Goal: Information Seeking & Learning: Learn about a topic

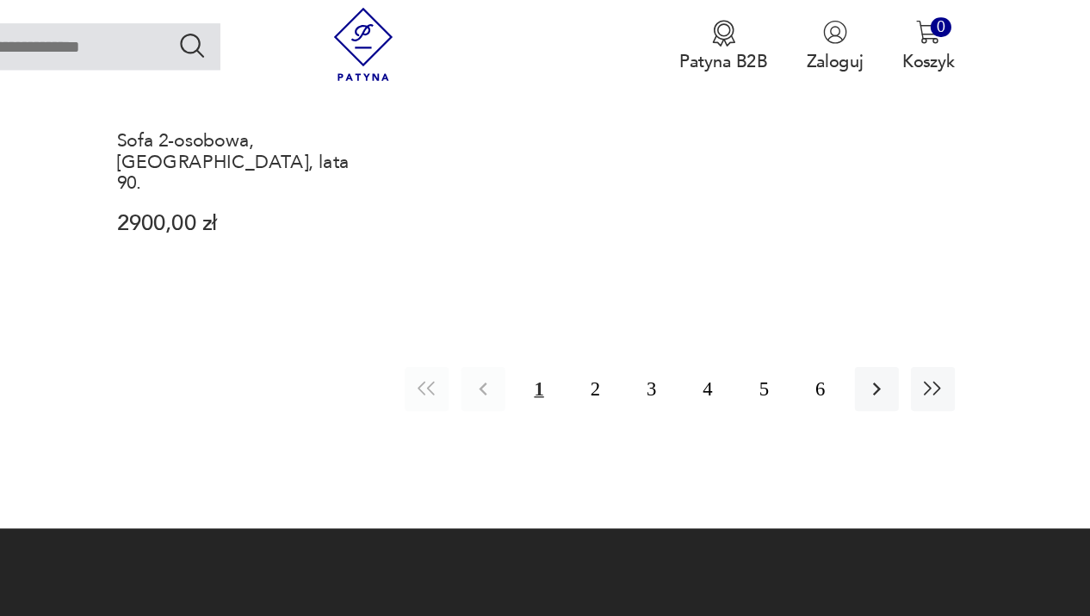
scroll to position [2427, 0]
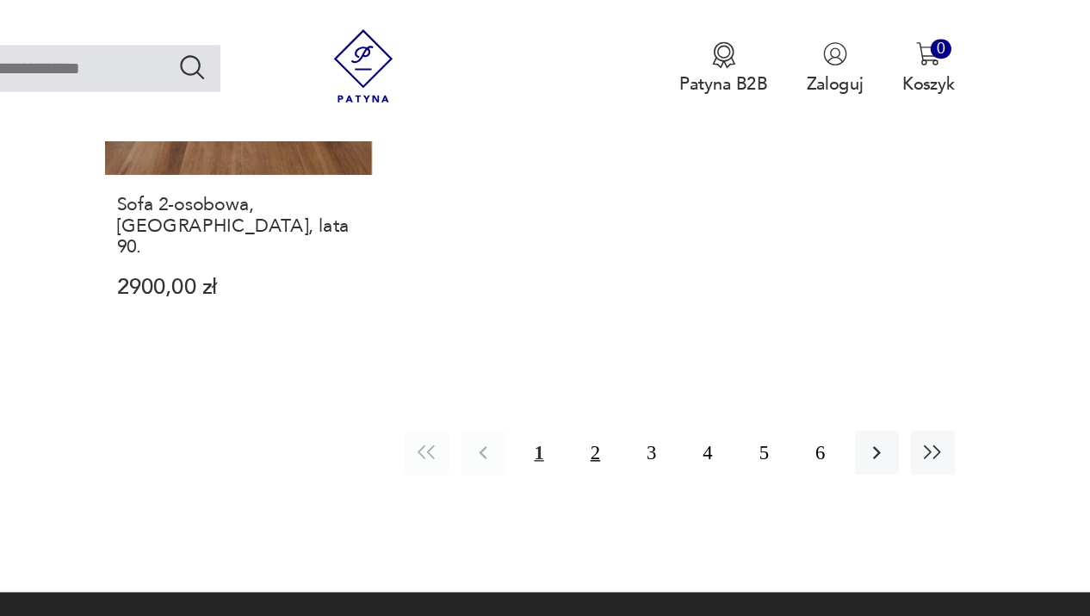
click at [702, 334] on button "2" at bounding box center [717, 318] width 31 height 31
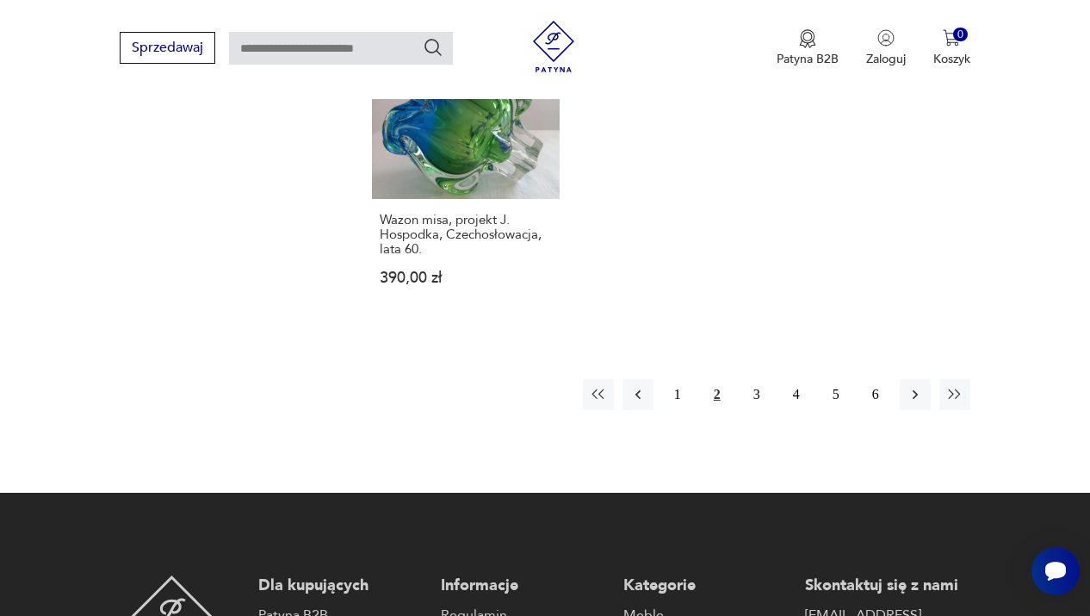
scroll to position [2394, 0]
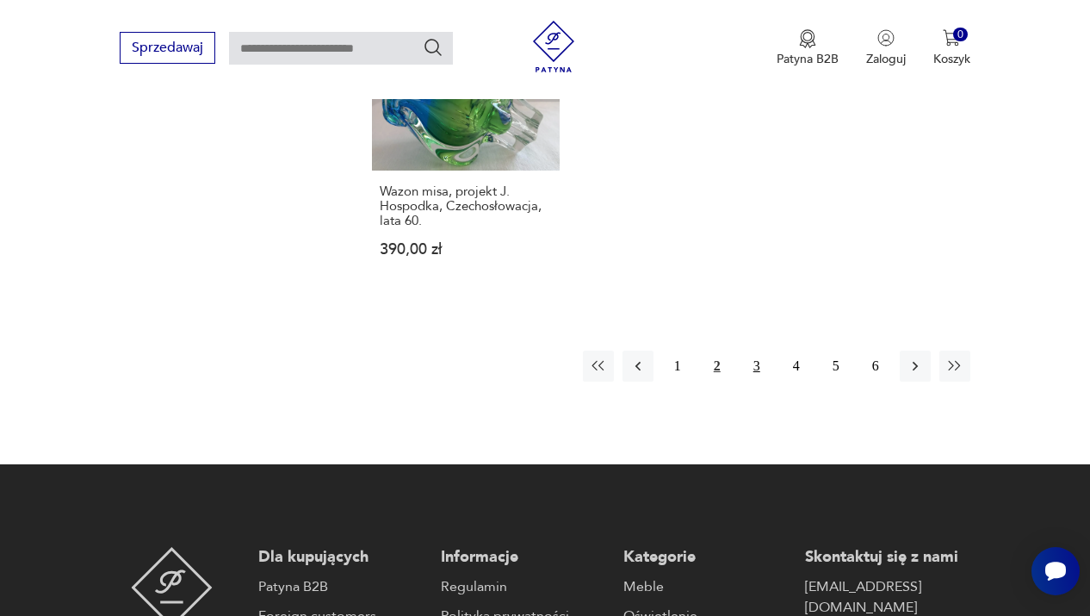
click at [754, 364] on button "3" at bounding box center [756, 365] width 31 height 31
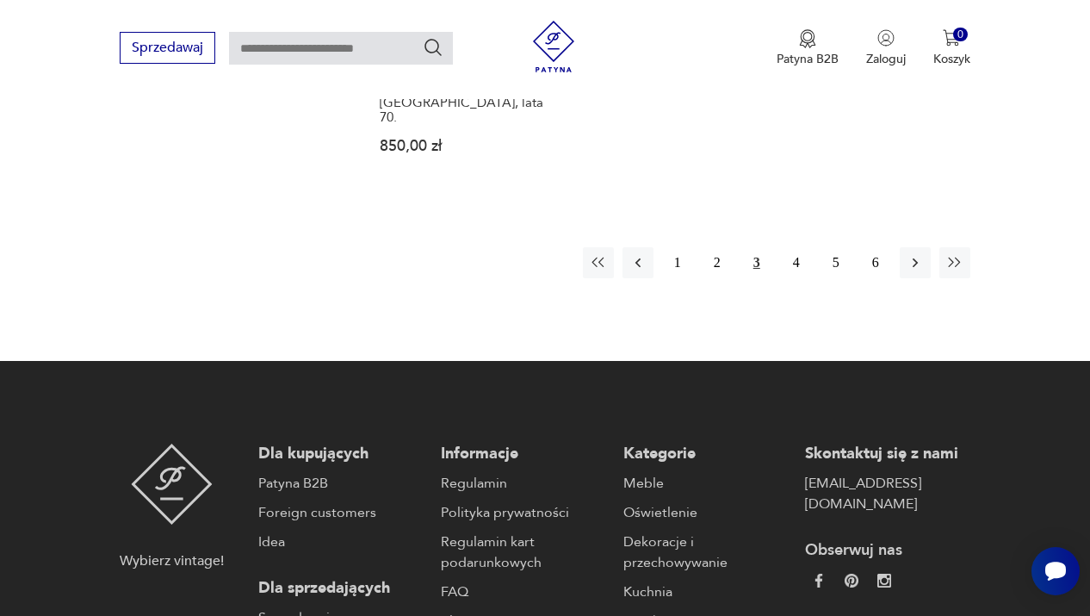
scroll to position [2469, 0]
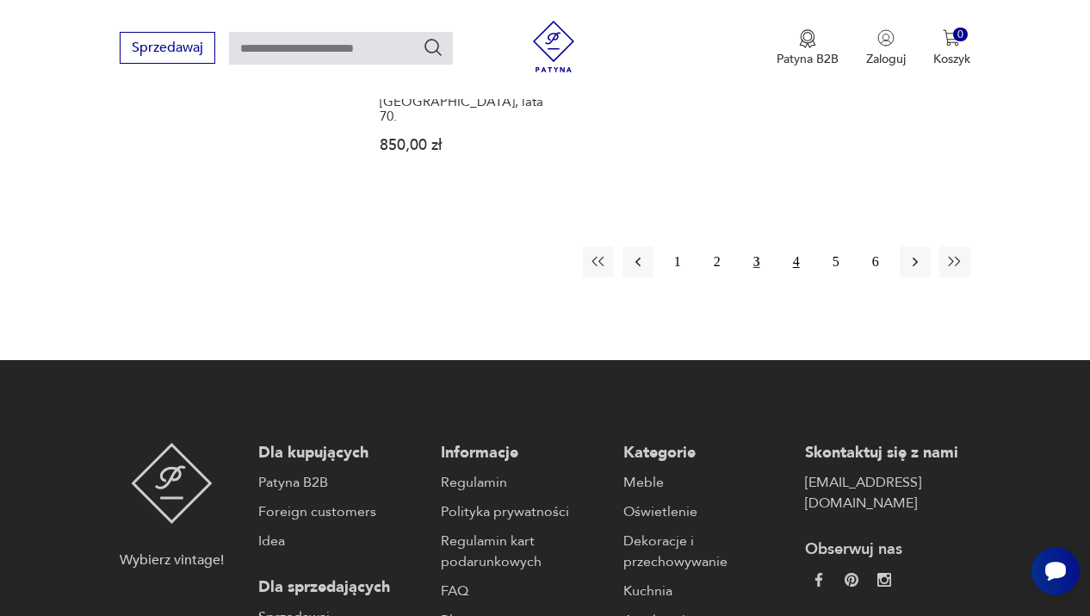
click at [799, 264] on button "4" at bounding box center [796, 261] width 31 height 31
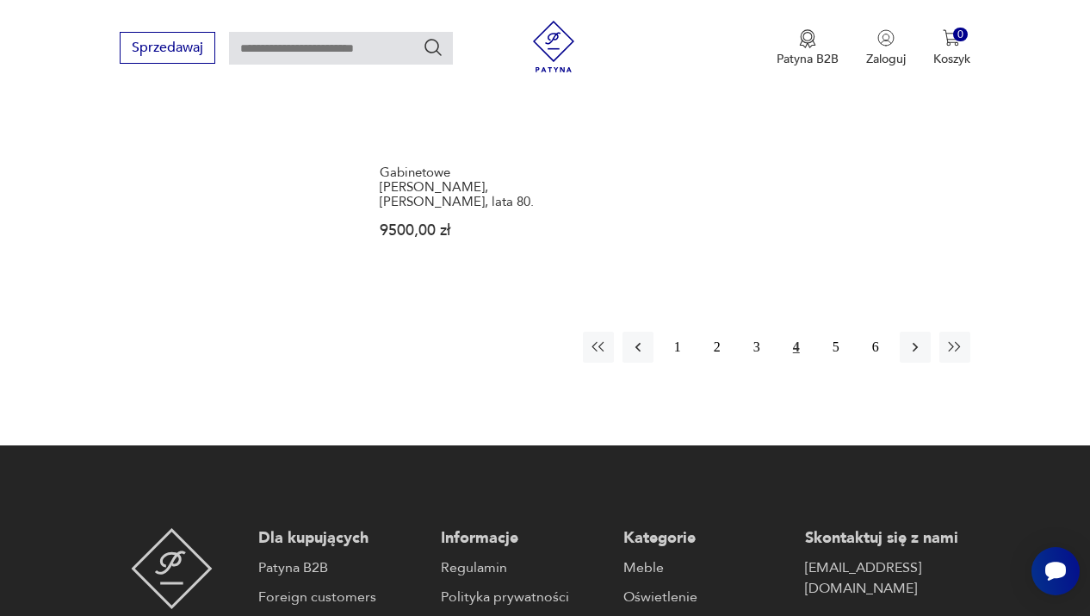
scroll to position [2396, 0]
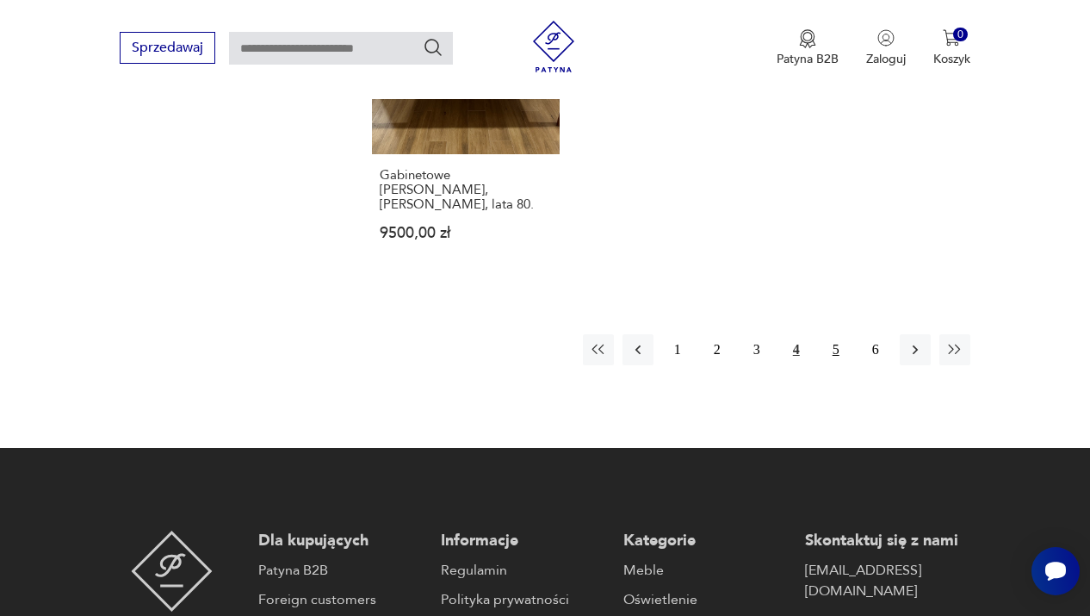
click at [837, 344] on button "5" at bounding box center [836, 349] width 31 height 31
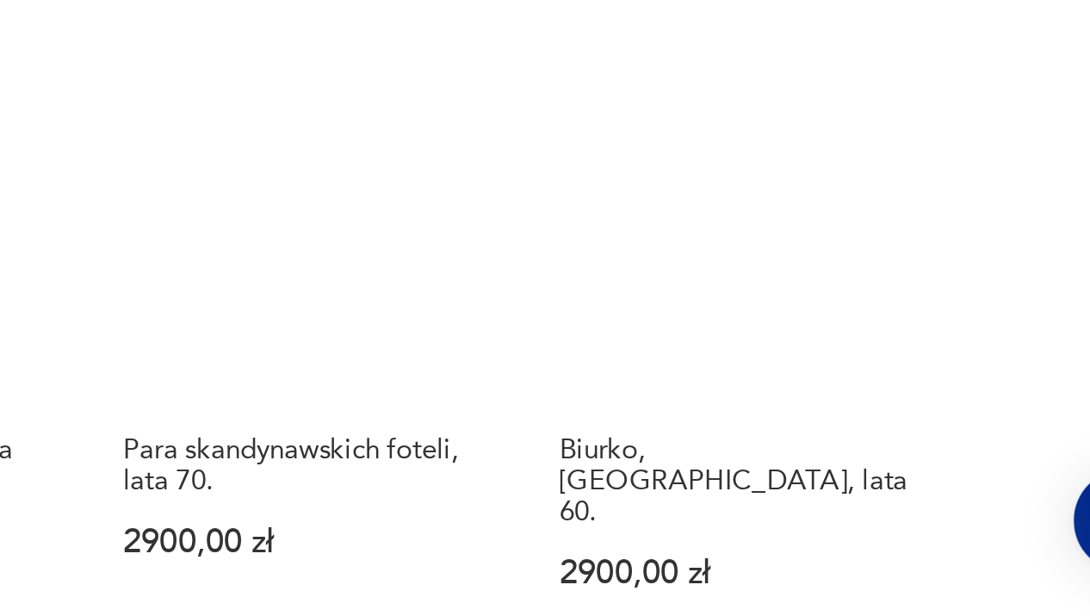
scroll to position [344, 0]
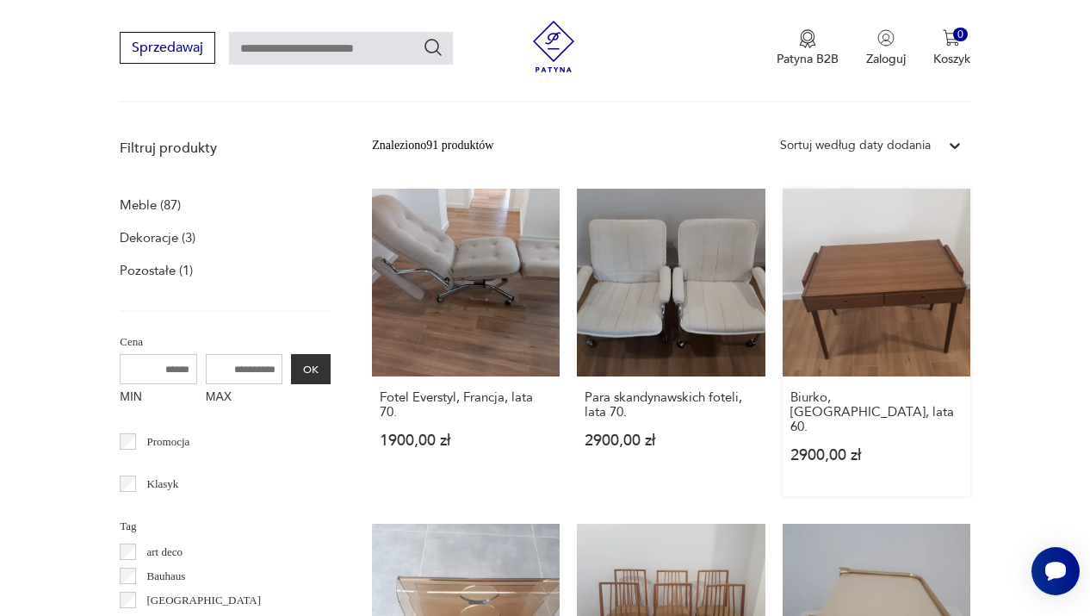
click at [858, 307] on link "Biurko, [GEOGRAPHIC_DATA], lata 60. 2900,00 zł" at bounding box center [877, 342] width 188 height 307
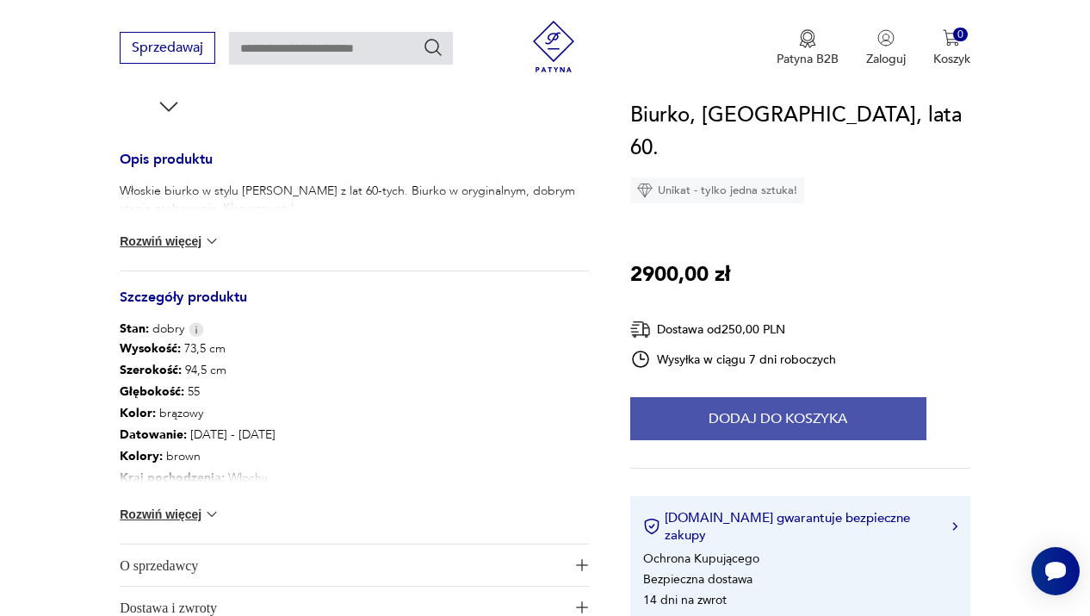
scroll to position [677, 0]
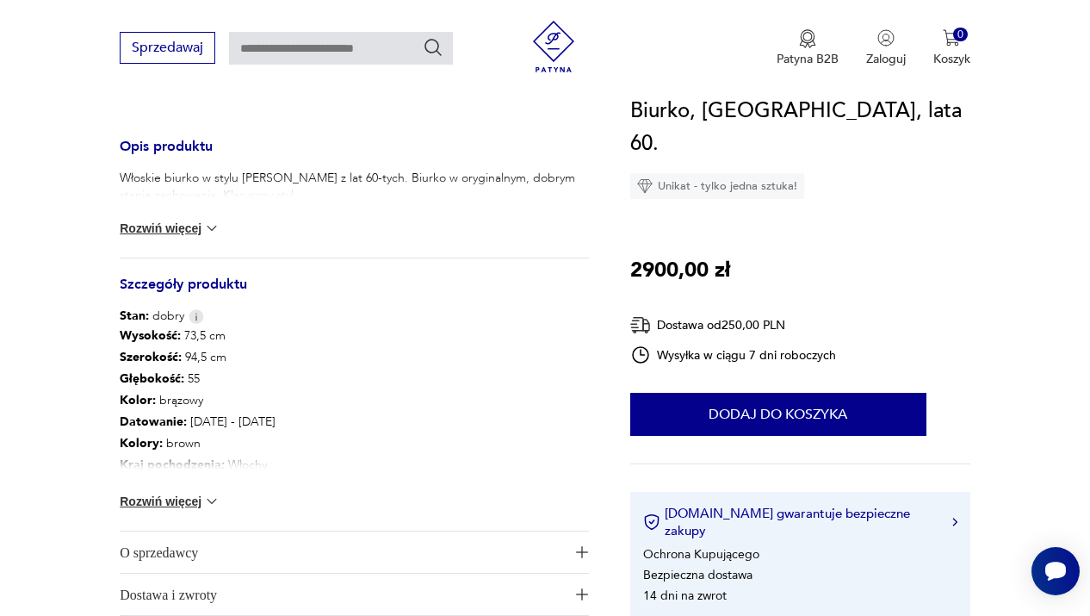
click at [158, 495] on button "Rozwiń więcej" at bounding box center [170, 501] width 100 height 17
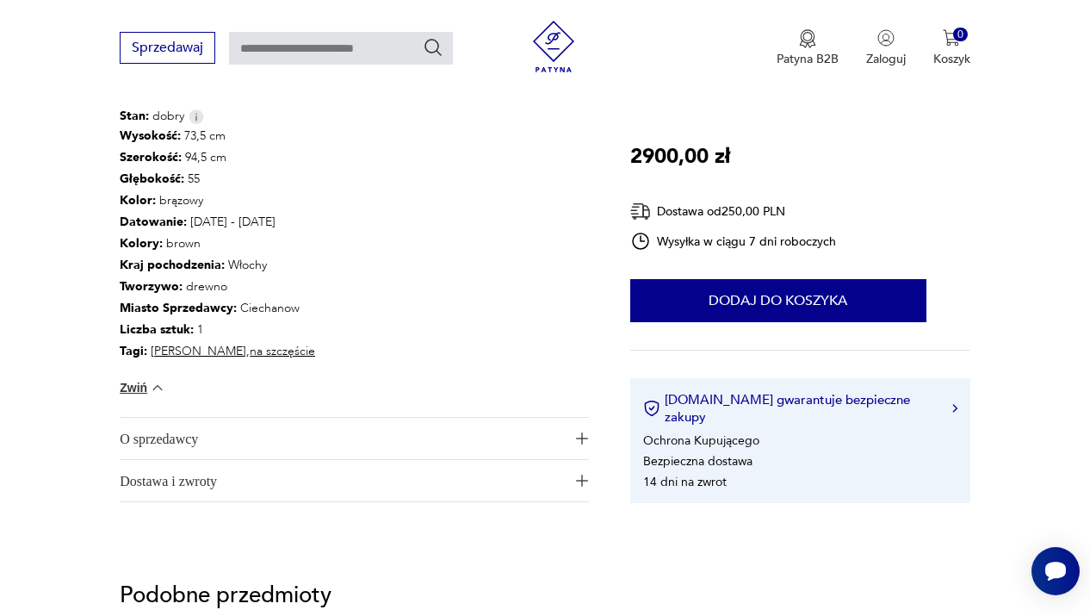
scroll to position [880, 0]
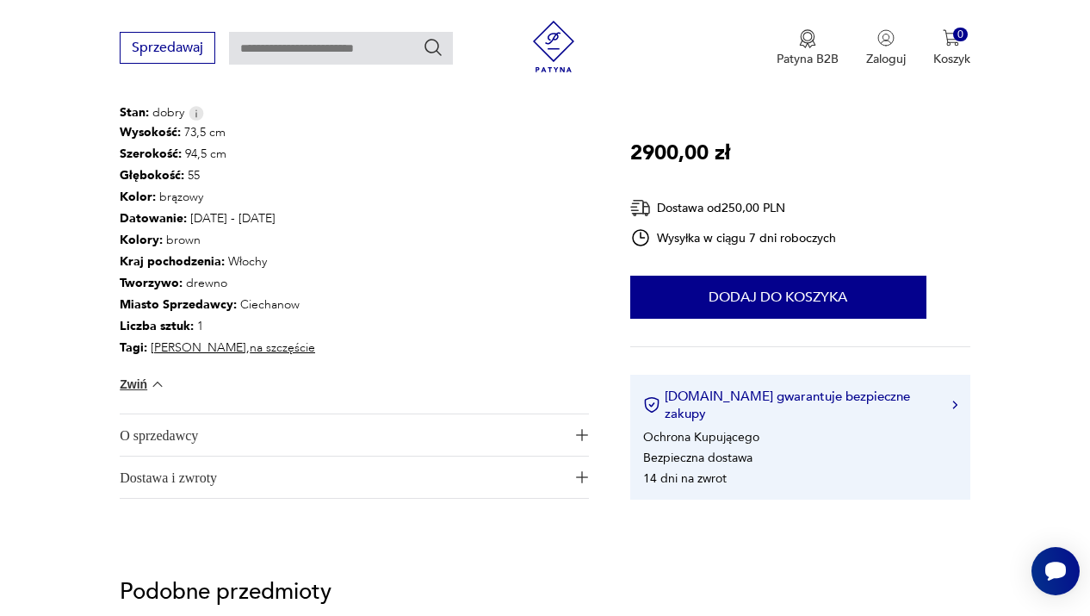
click at [185, 435] on span "O sprzedawcy" at bounding box center [342, 434] width 445 height 41
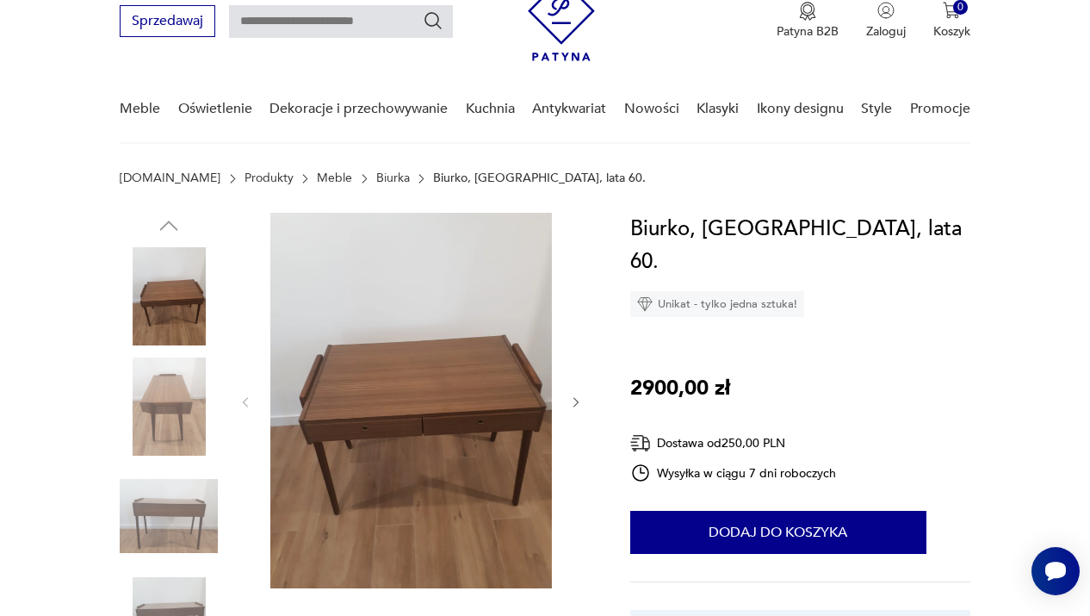
scroll to position [77, 0]
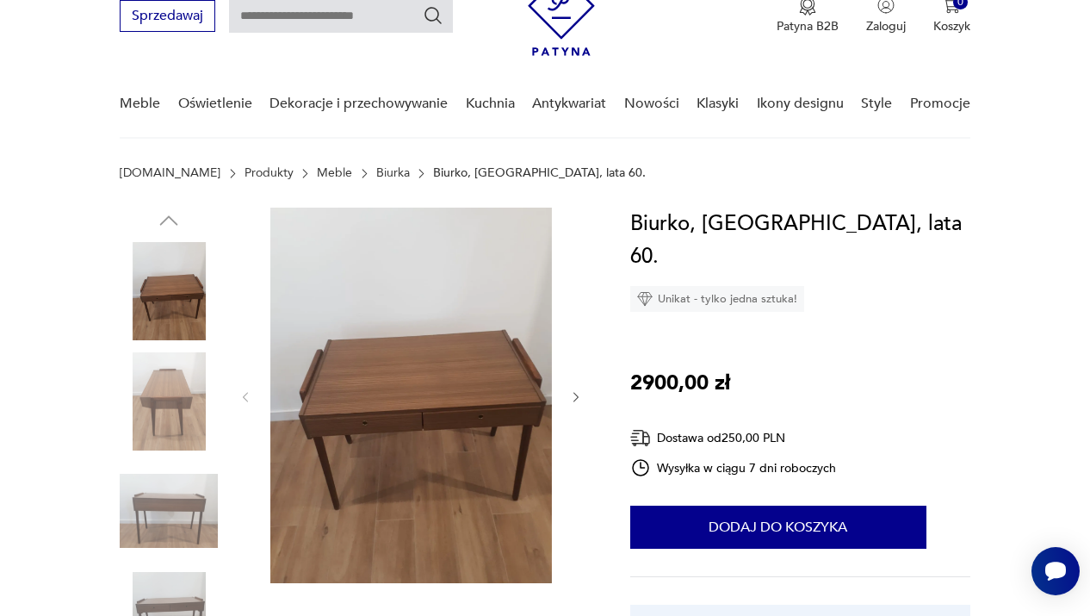
click at [409, 418] on img at bounding box center [411, 395] width 282 height 375
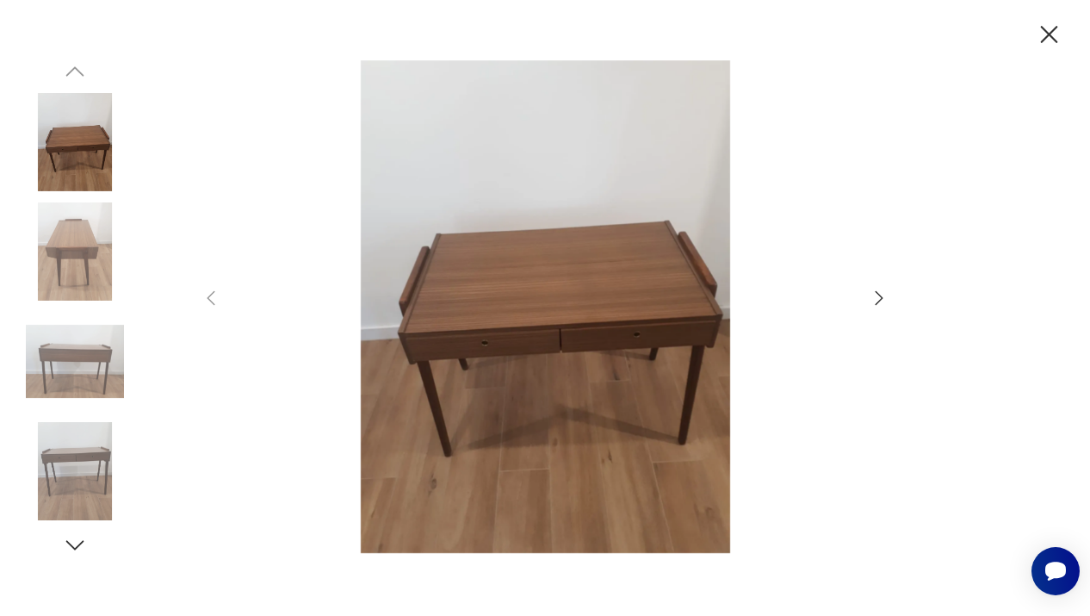
click at [882, 295] on icon "button" at bounding box center [879, 298] width 21 height 21
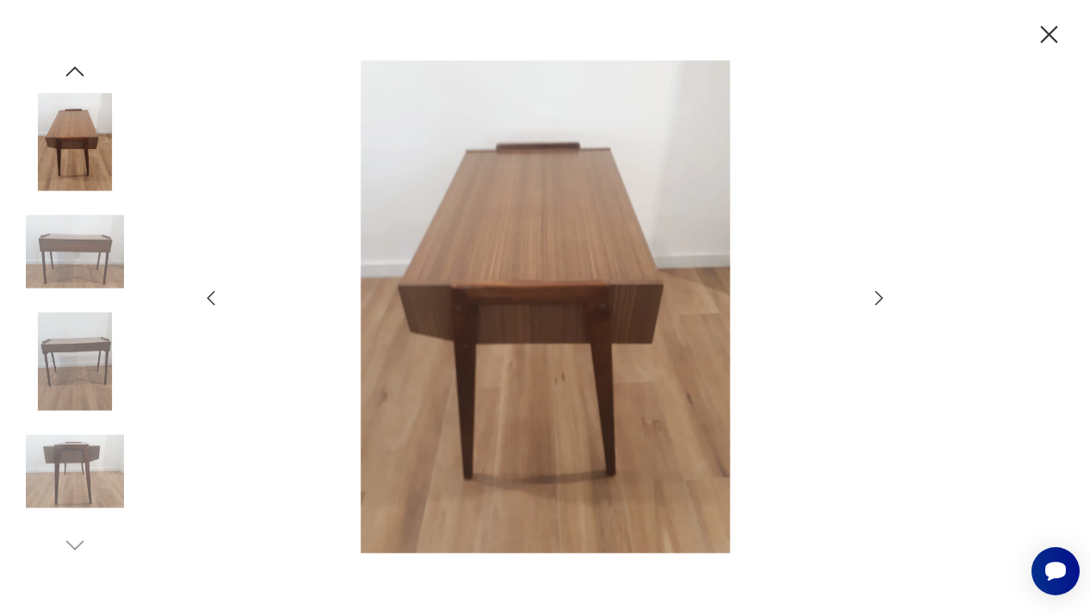
click at [882, 295] on icon "button" at bounding box center [879, 298] width 21 height 21
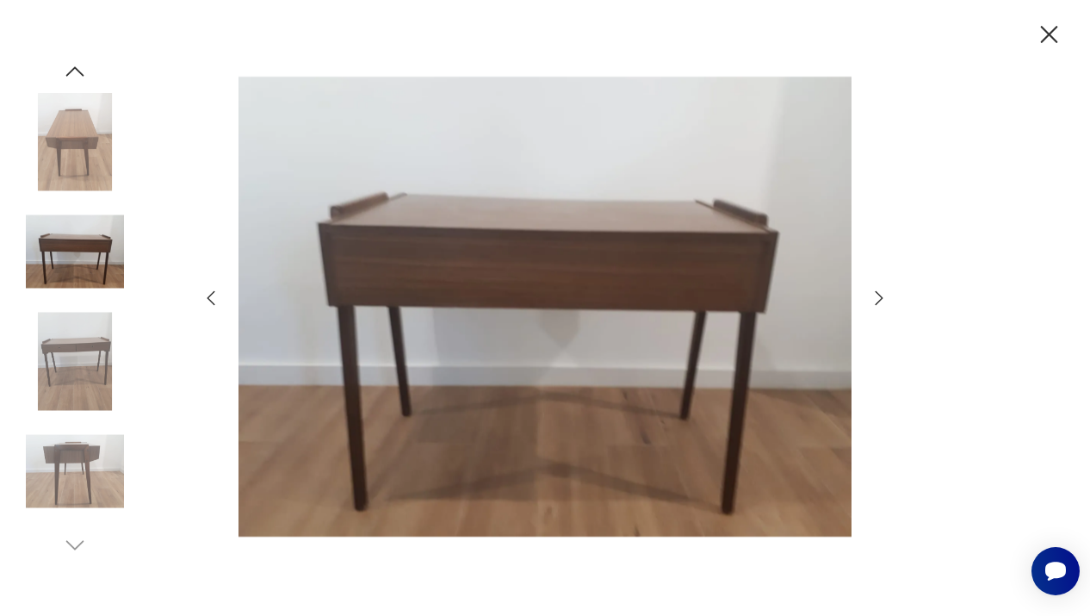
click at [882, 295] on icon "button" at bounding box center [879, 298] width 21 height 21
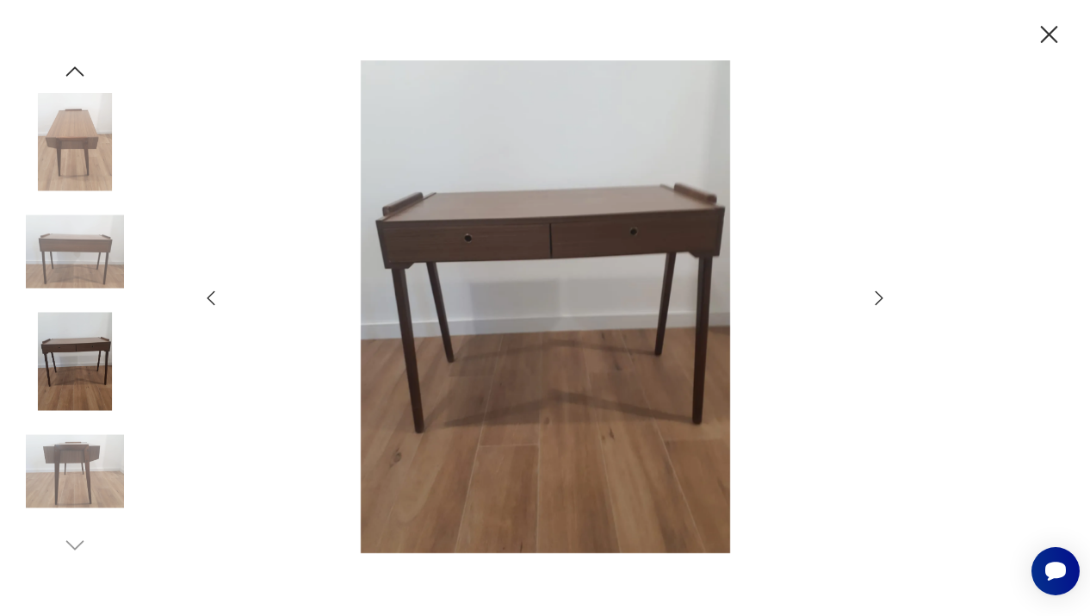
click at [882, 295] on icon "button" at bounding box center [879, 298] width 21 height 21
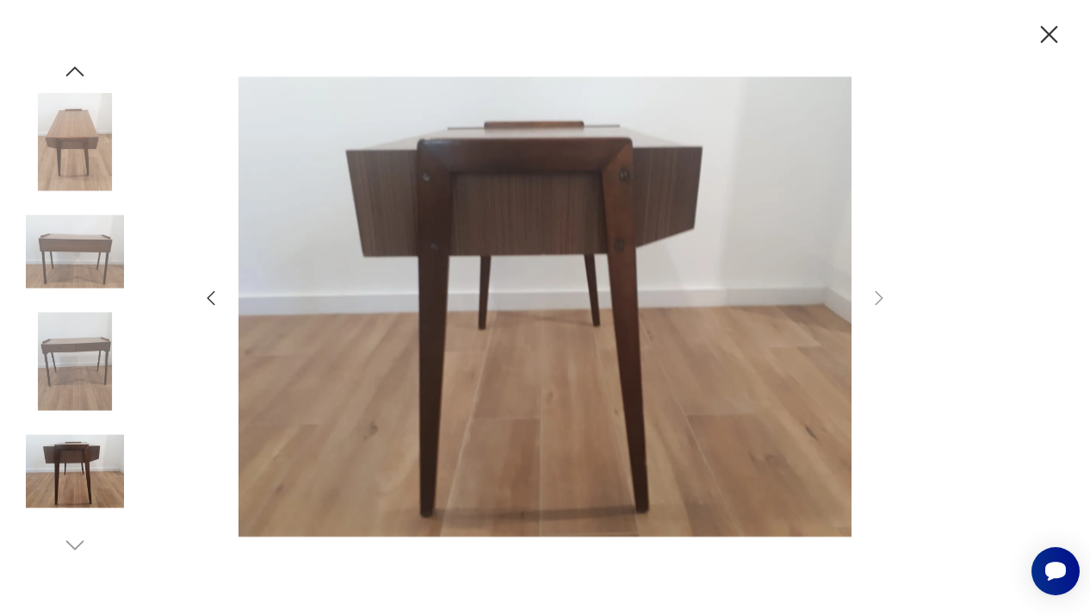
click at [1052, 31] on icon "button" at bounding box center [1049, 34] width 17 height 17
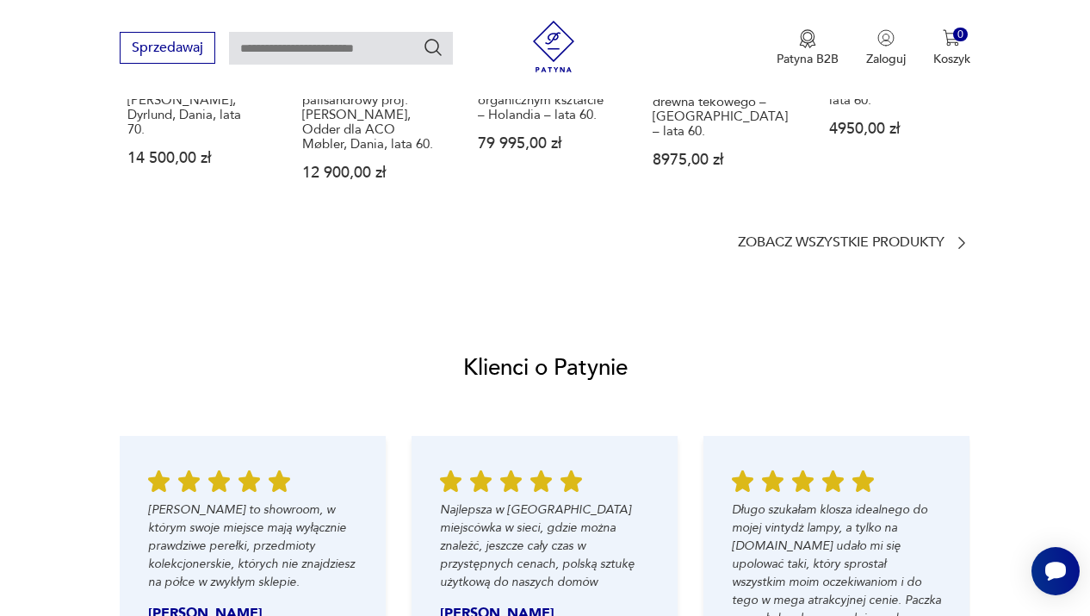
scroll to position [1699, 0]
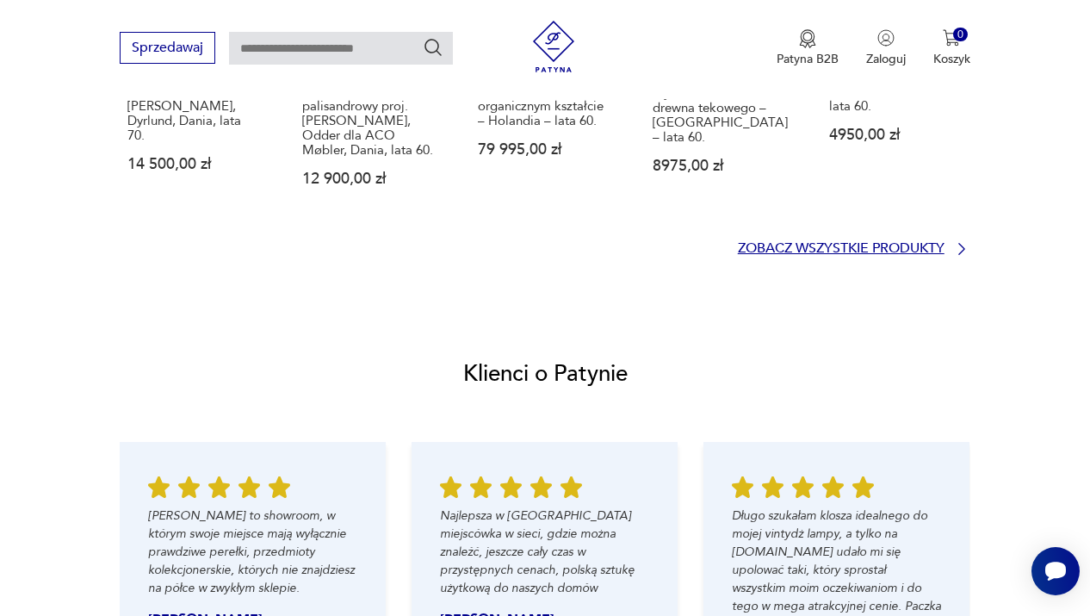
click at [885, 251] on p "Zobacz wszystkie produkty" at bounding box center [841, 248] width 207 height 11
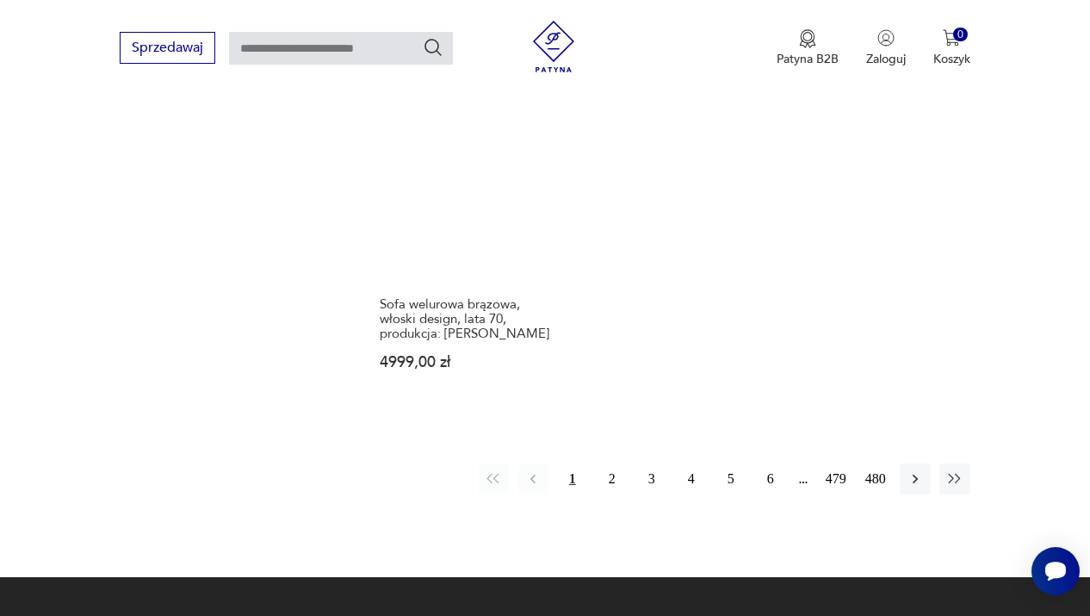
scroll to position [2474, 0]
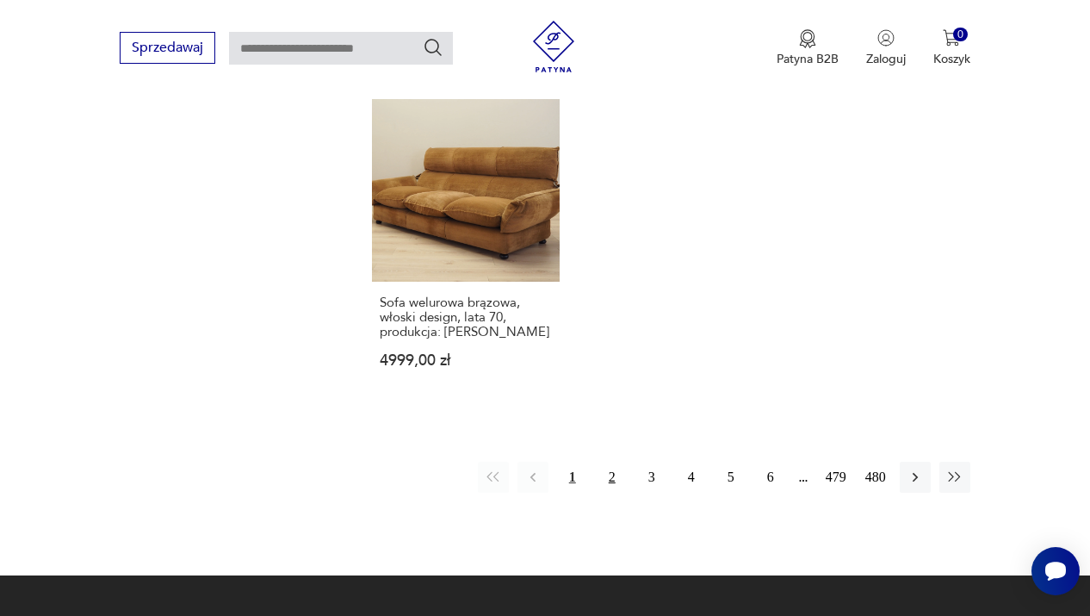
click at [616, 462] on button "2" at bounding box center [612, 477] width 31 height 31
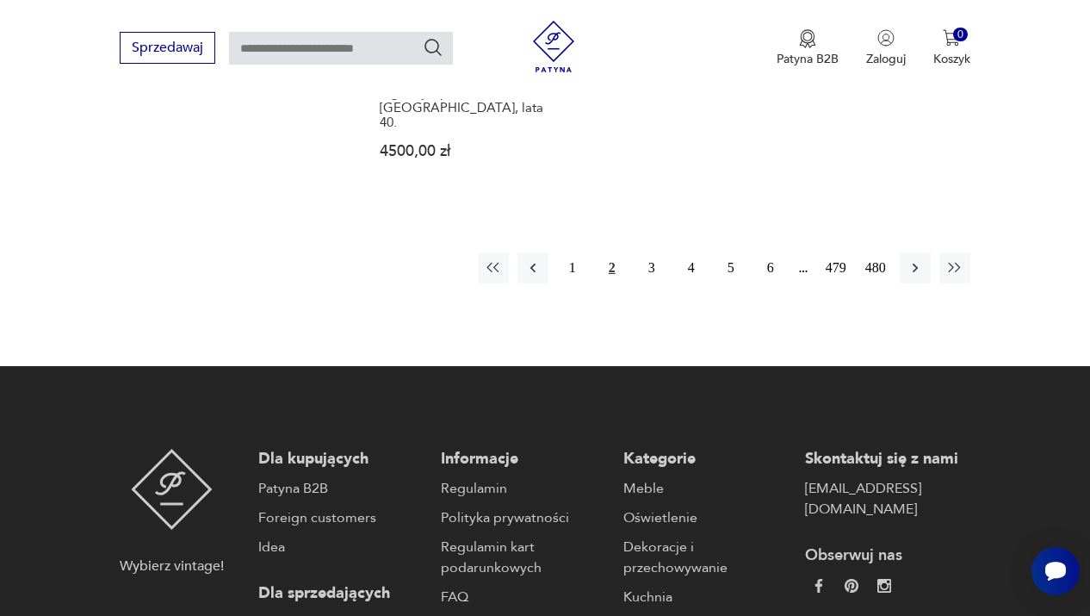
scroll to position [2633, 0]
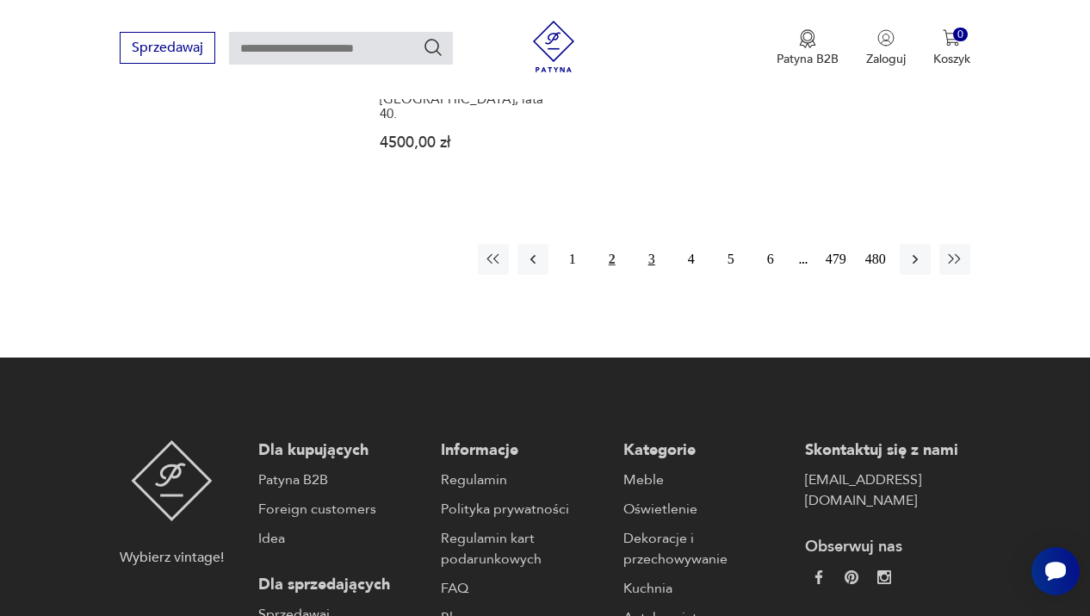
click at [655, 270] on button "3" at bounding box center [651, 259] width 31 height 31
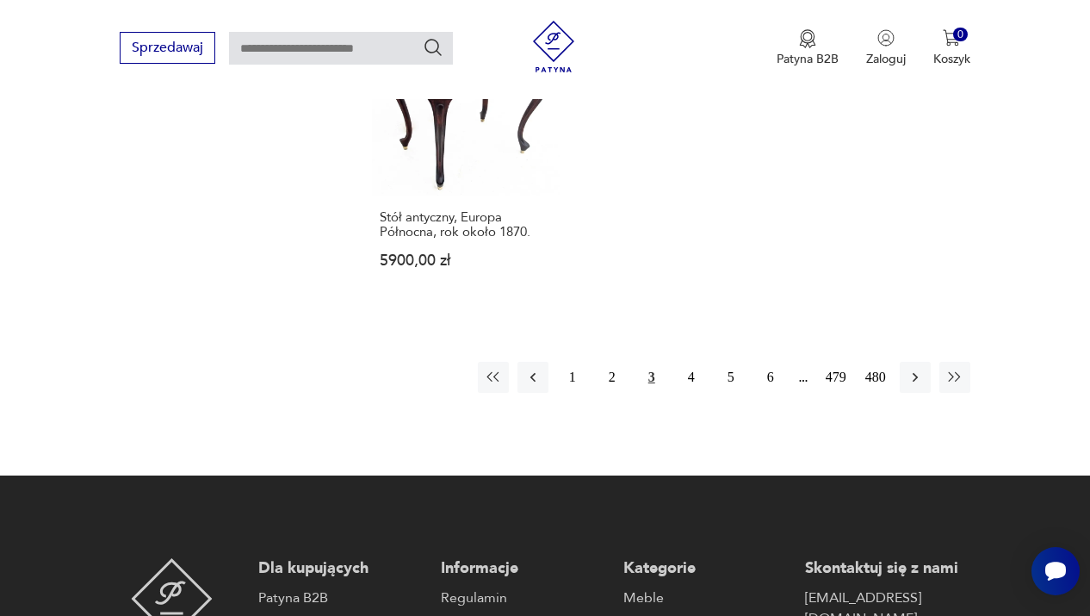
scroll to position [2499, 0]
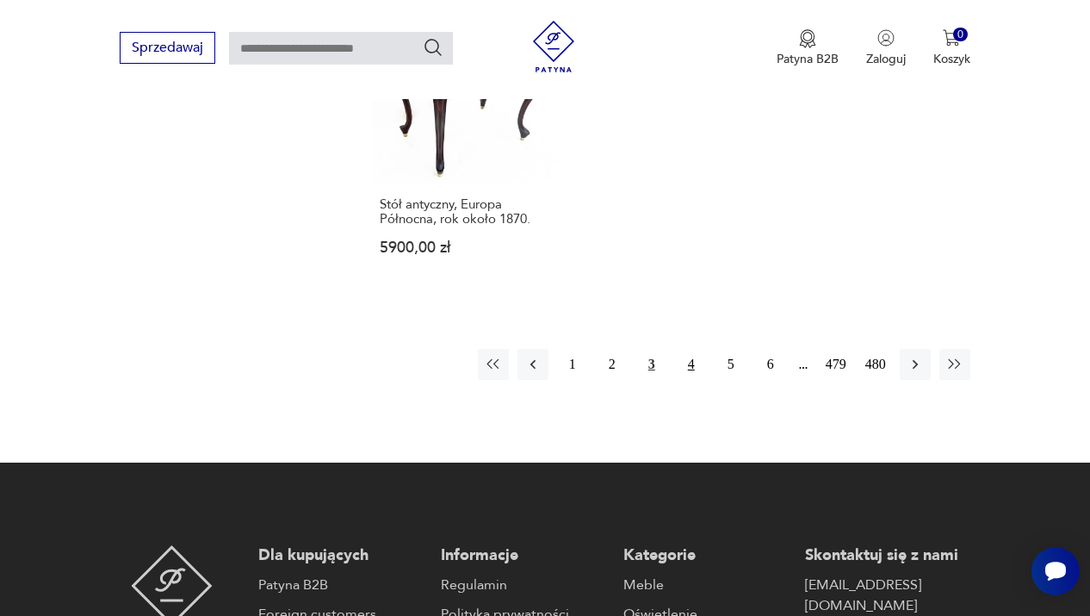
click at [690, 380] on button "4" at bounding box center [691, 364] width 31 height 31
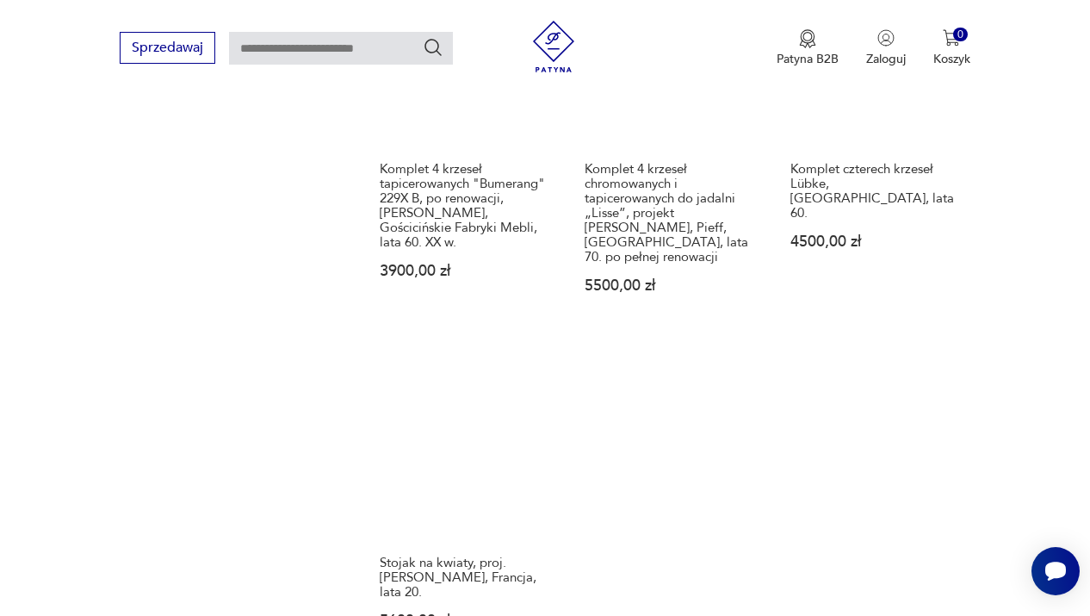
scroll to position [1880, 0]
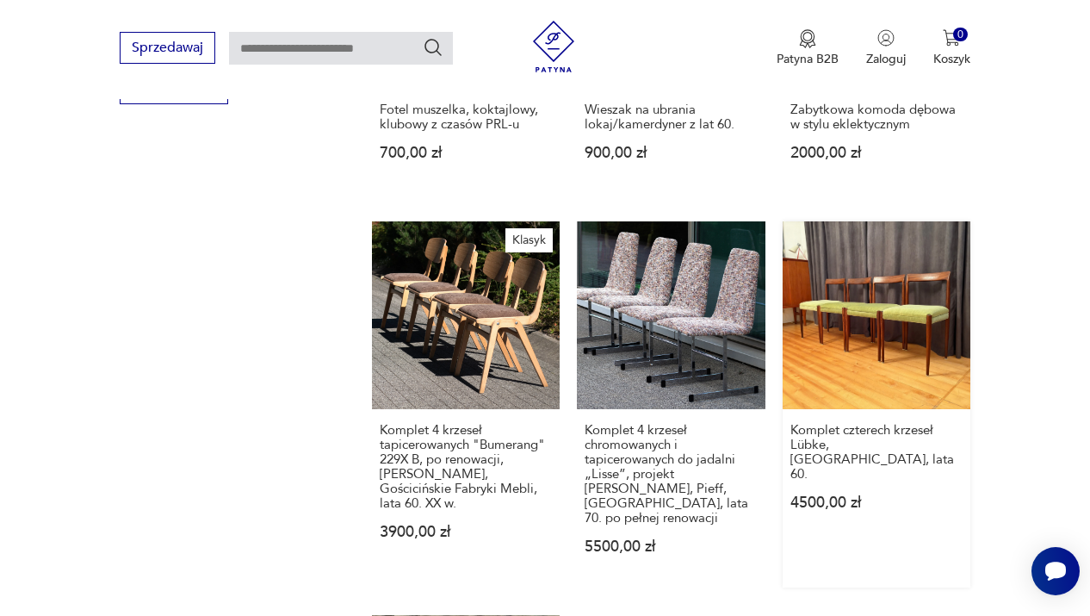
click at [880, 342] on link "Komplet czterech krzeseł Lübke, [GEOGRAPHIC_DATA], lata 60. 4500,00 zł" at bounding box center [877, 404] width 188 height 366
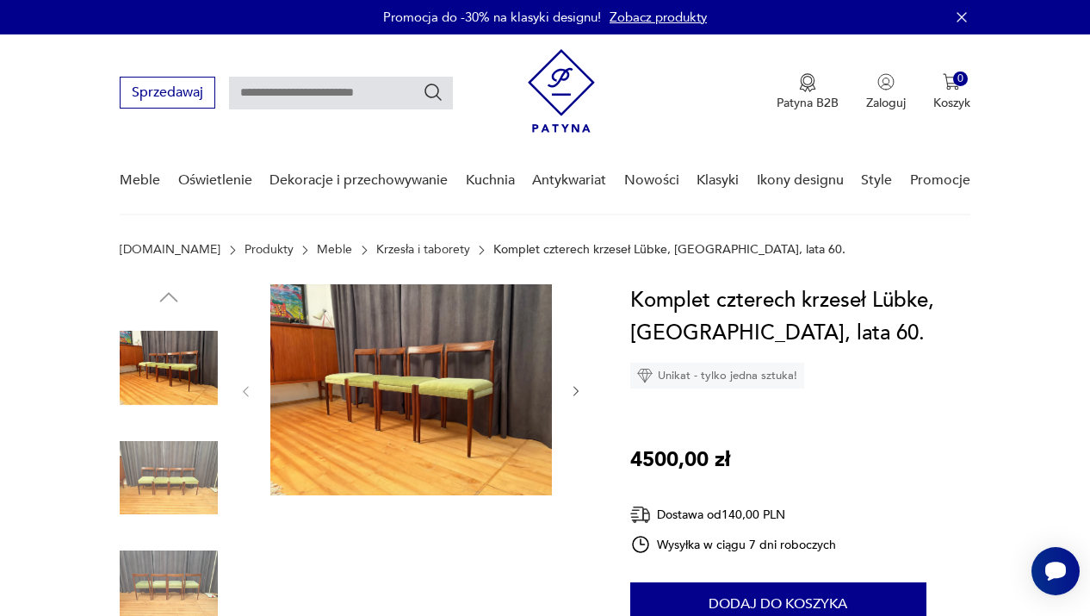
click at [572, 387] on icon "button" at bounding box center [576, 391] width 14 height 14
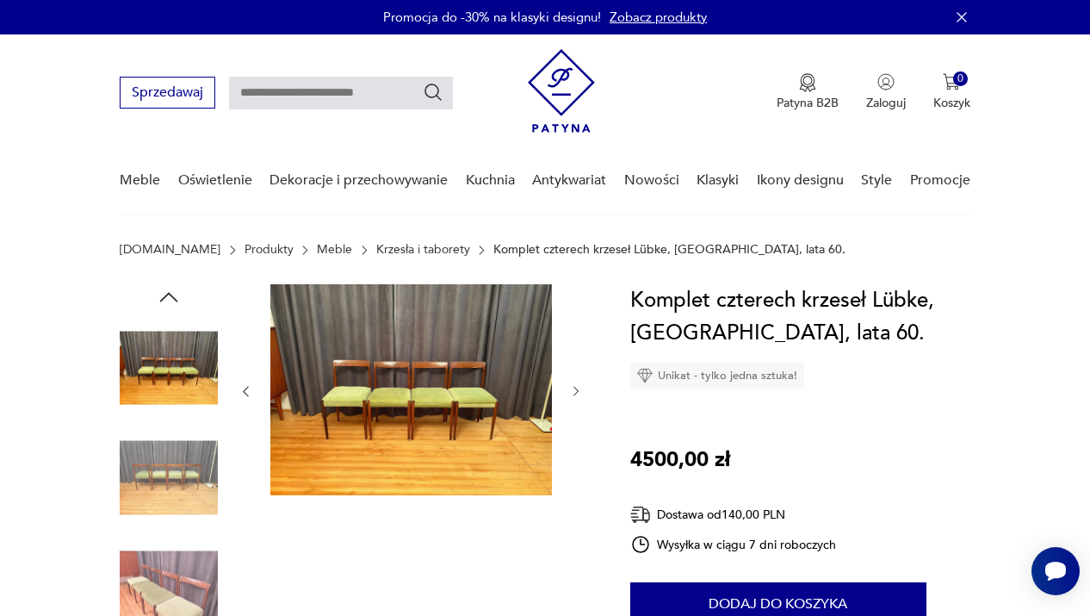
click at [572, 387] on icon "button" at bounding box center [576, 391] width 14 height 14
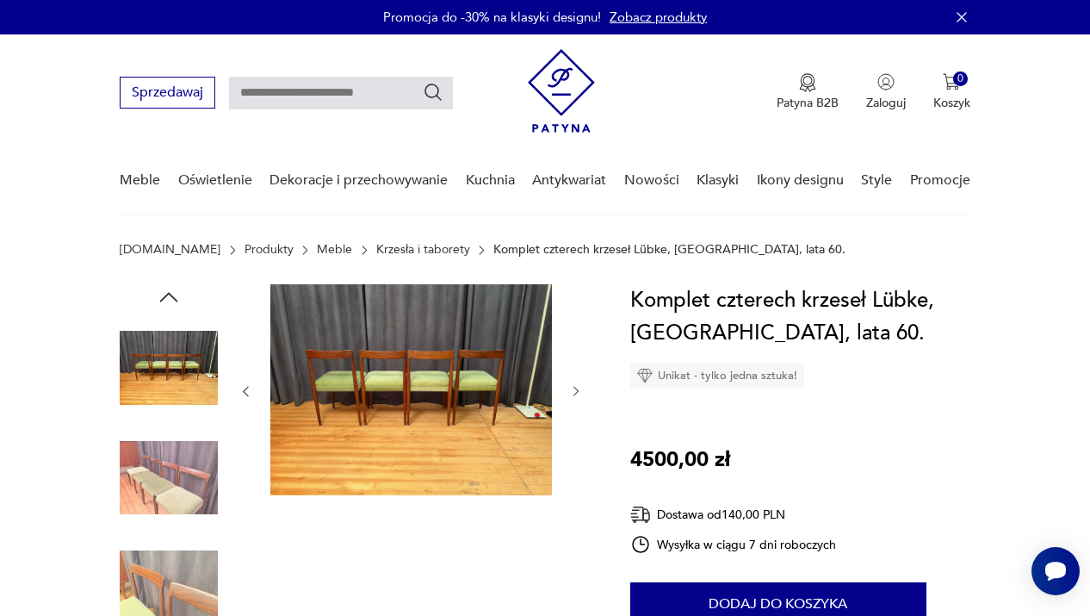
click at [572, 387] on icon "button" at bounding box center [576, 391] width 14 height 14
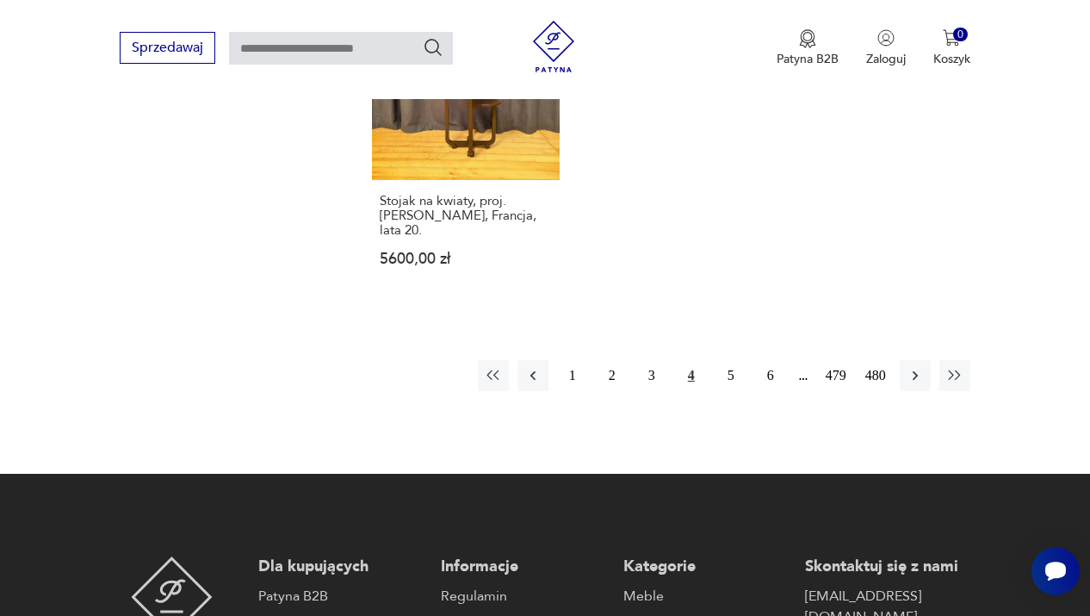
scroll to position [2541, 0]
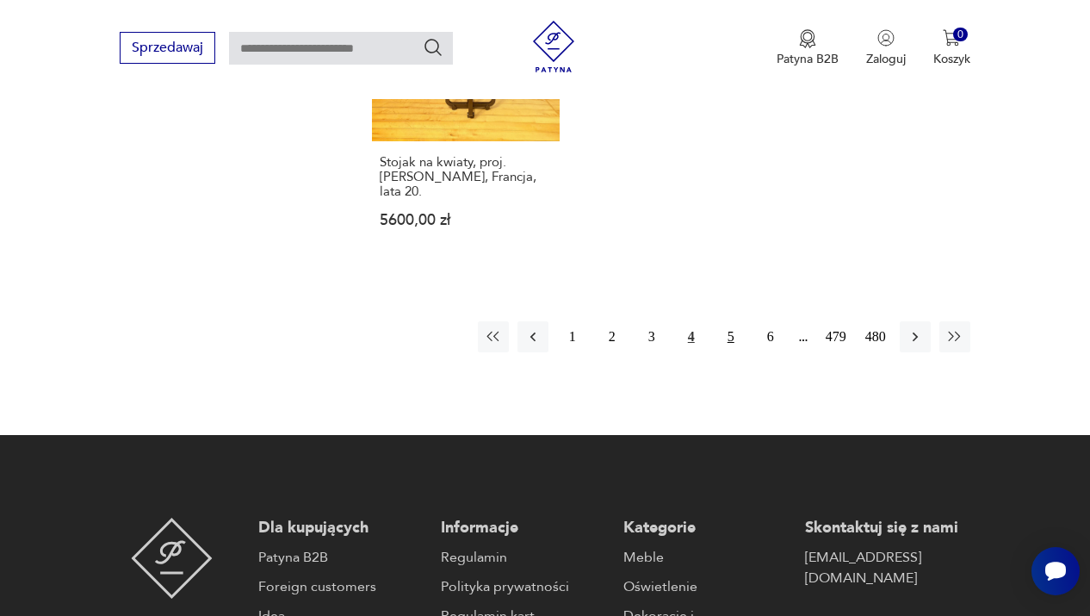
click at [733, 352] on button "5" at bounding box center [731, 336] width 31 height 31
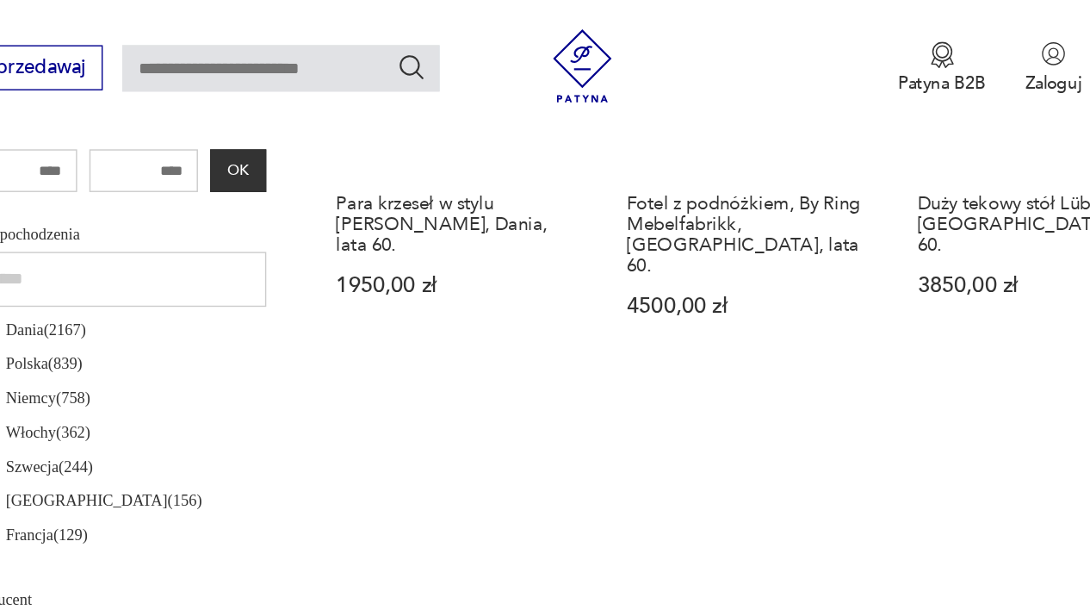
scroll to position [707, 0]
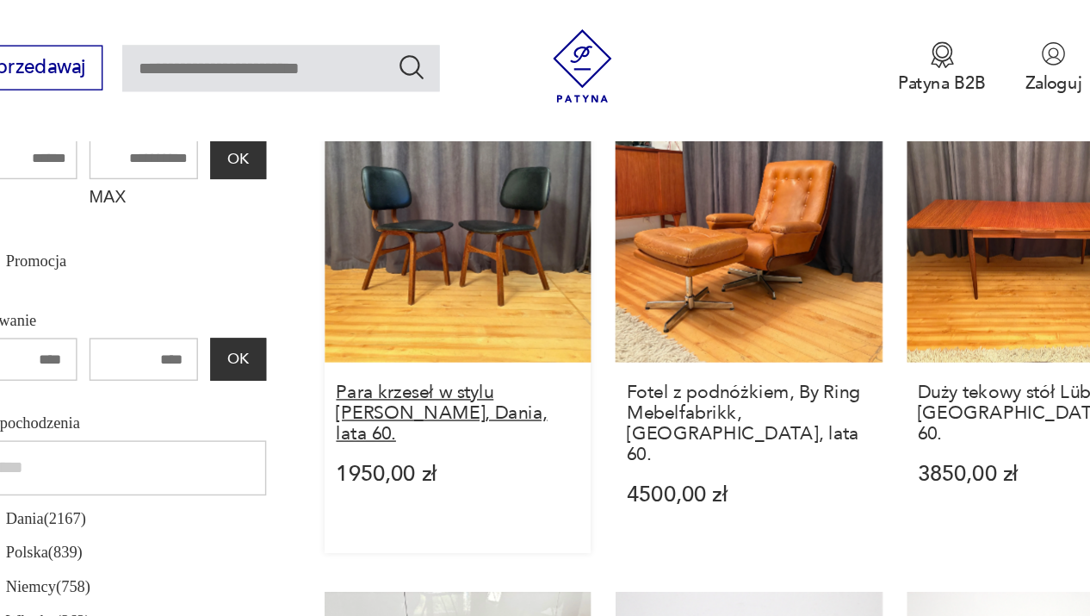
click at [380, 293] on h3 "Para krzeseł w stylu [PERSON_NAME], Dania, lata 60." at bounding box center [466, 292] width 172 height 44
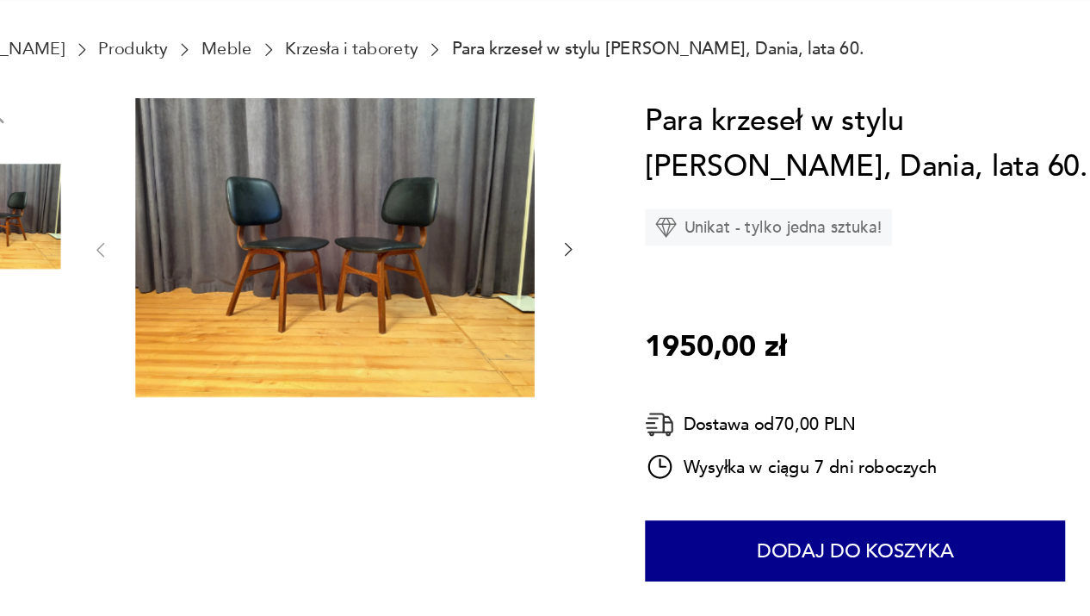
scroll to position [36, 0]
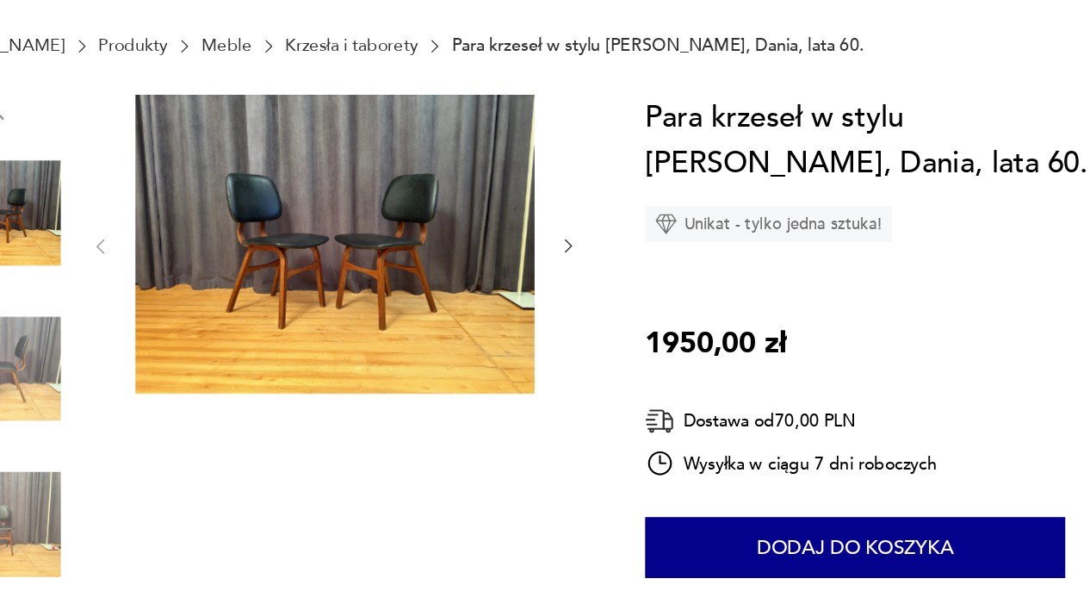
click at [569, 348] on icon "button" at bounding box center [576, 355] width 14 height 14
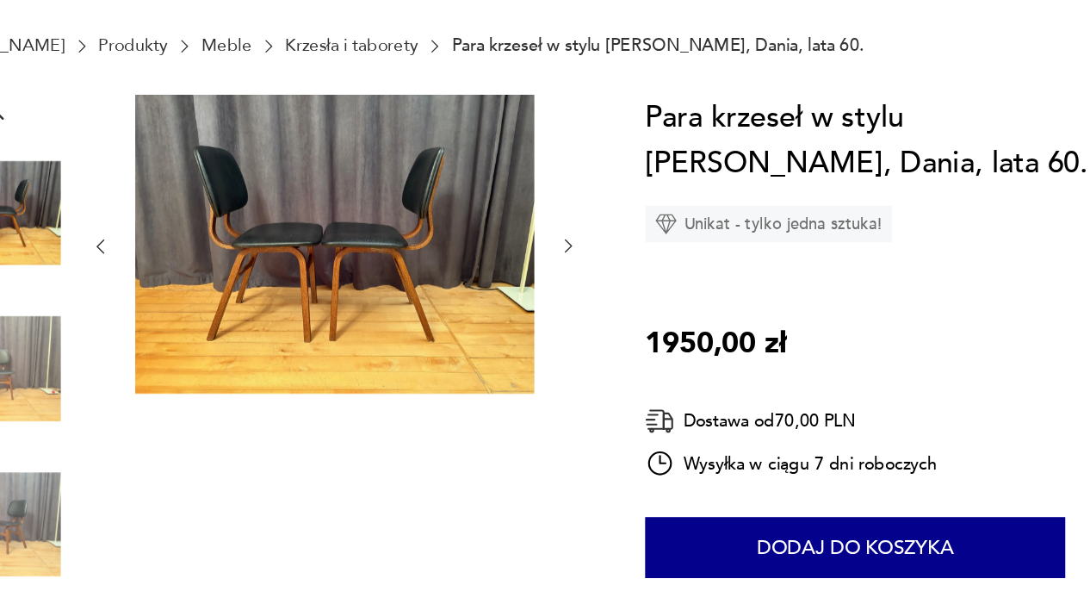
click at [569, 348] on icon "button" at bounding box center [576, 355] width 14 height 14
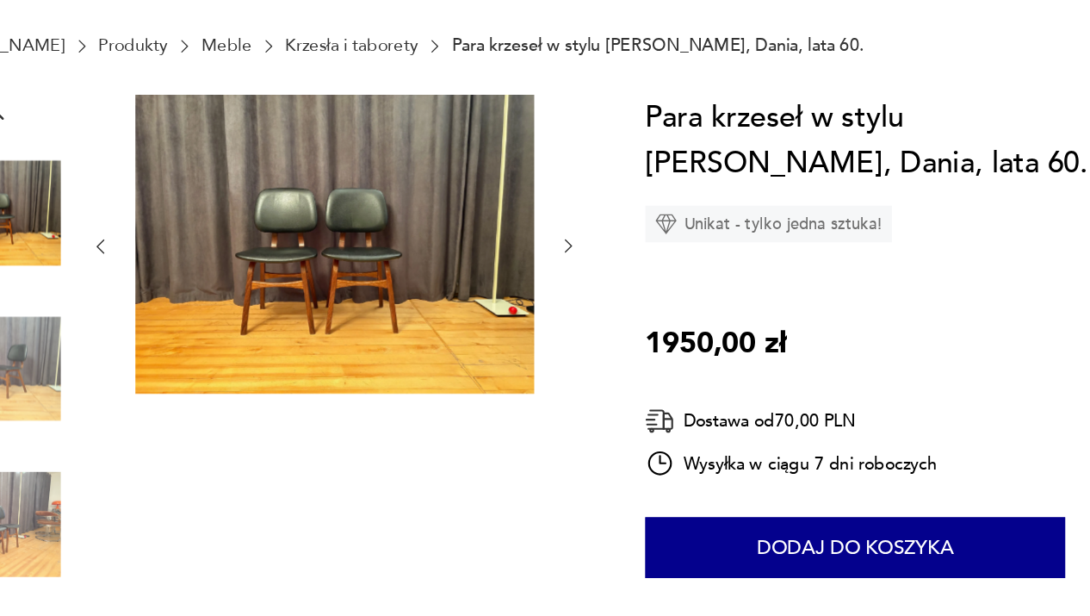
click at [569, 348] on icon "button" at bounding box center [576, 355] width 14 height 14
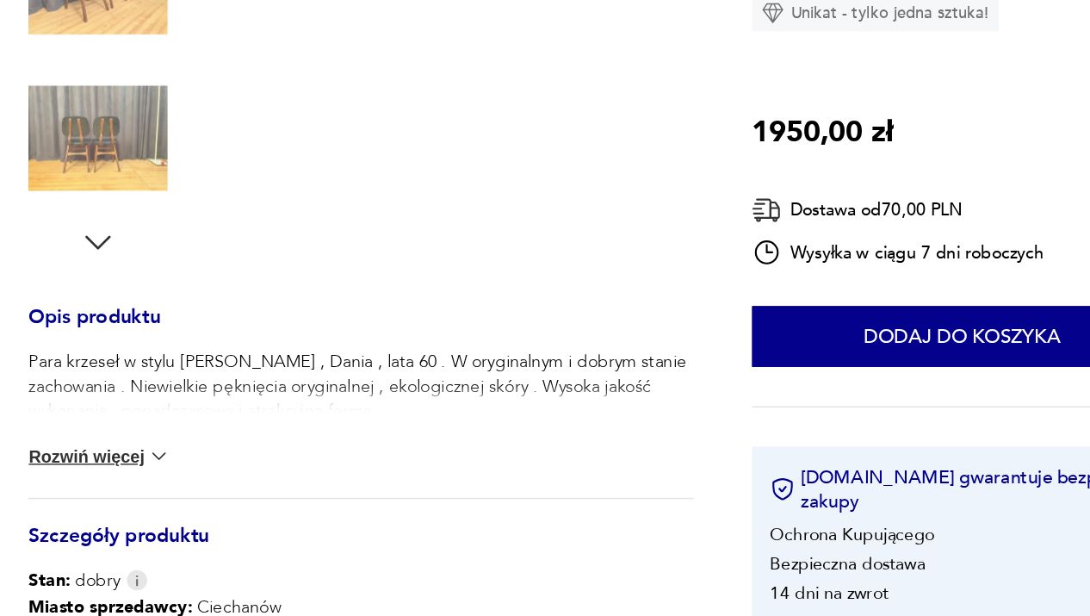
scroll to position [424, 0]
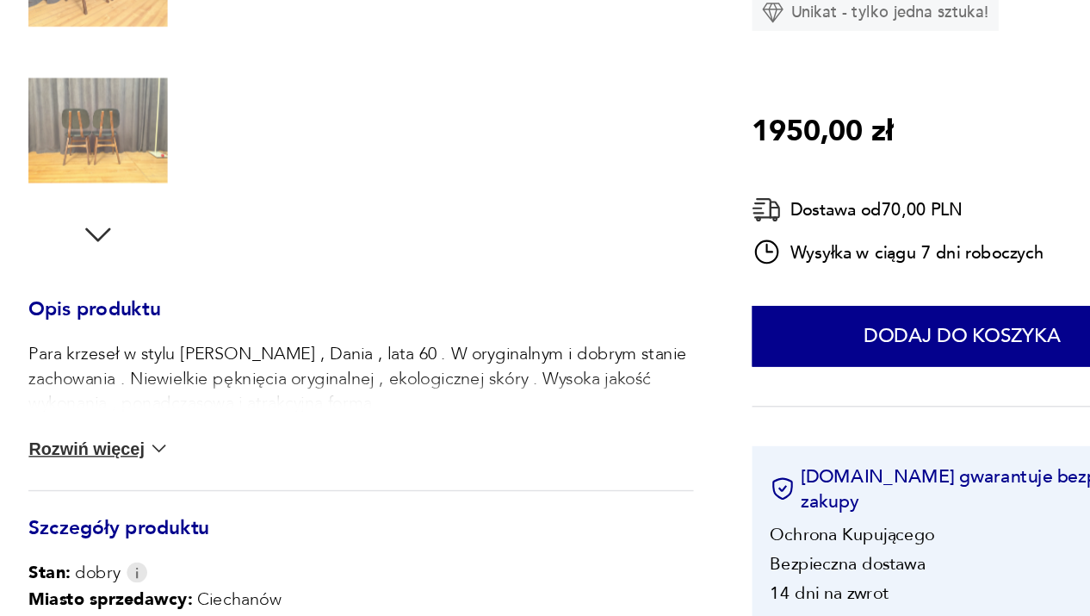
click at [203, 489] on img at bounding box center [211, 497] width 17 height 17
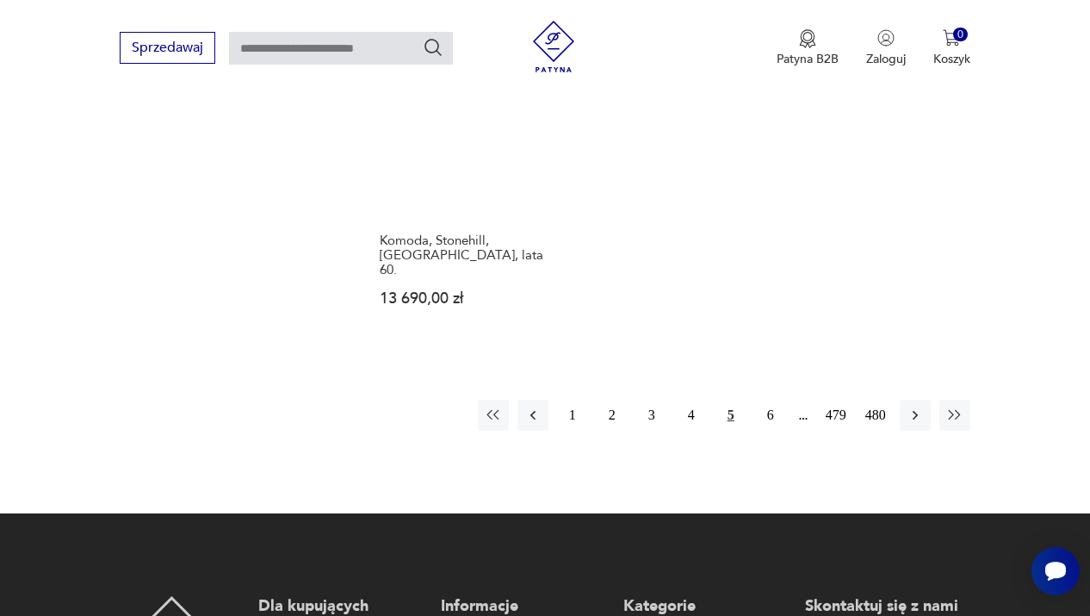
scroll to position [2616, 0]
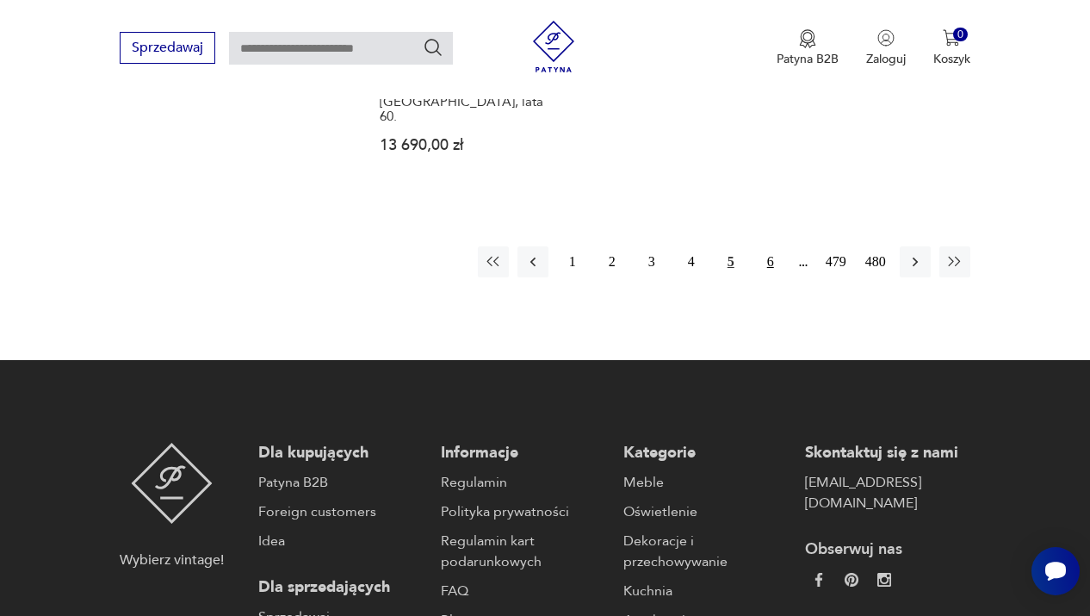
click at [770, 277] on button "6" at bounding box center [770, 261] width 31 height 31
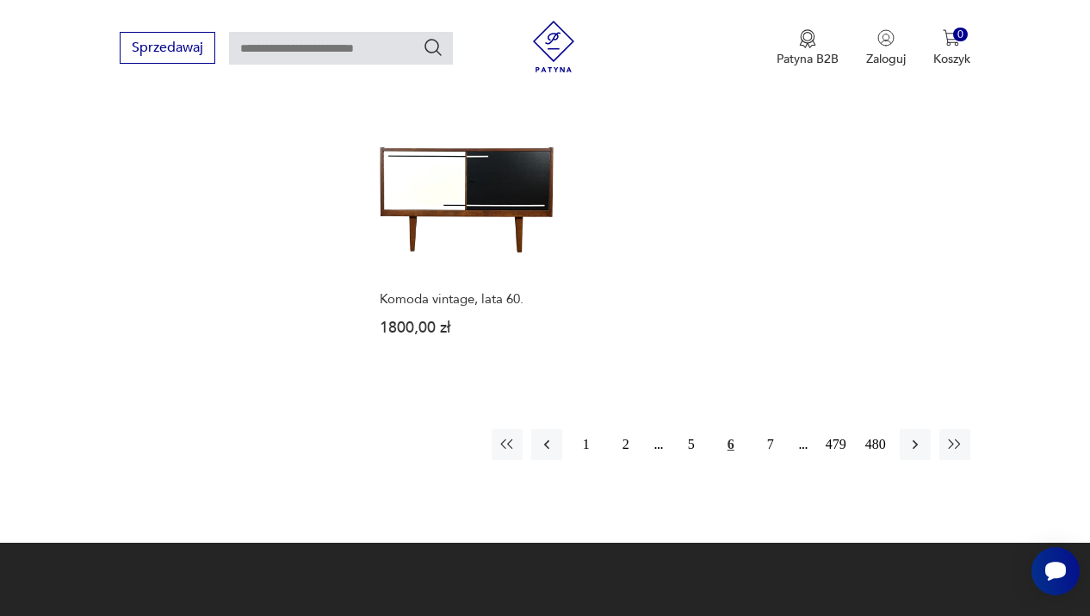
scroll to position [2411, 0]
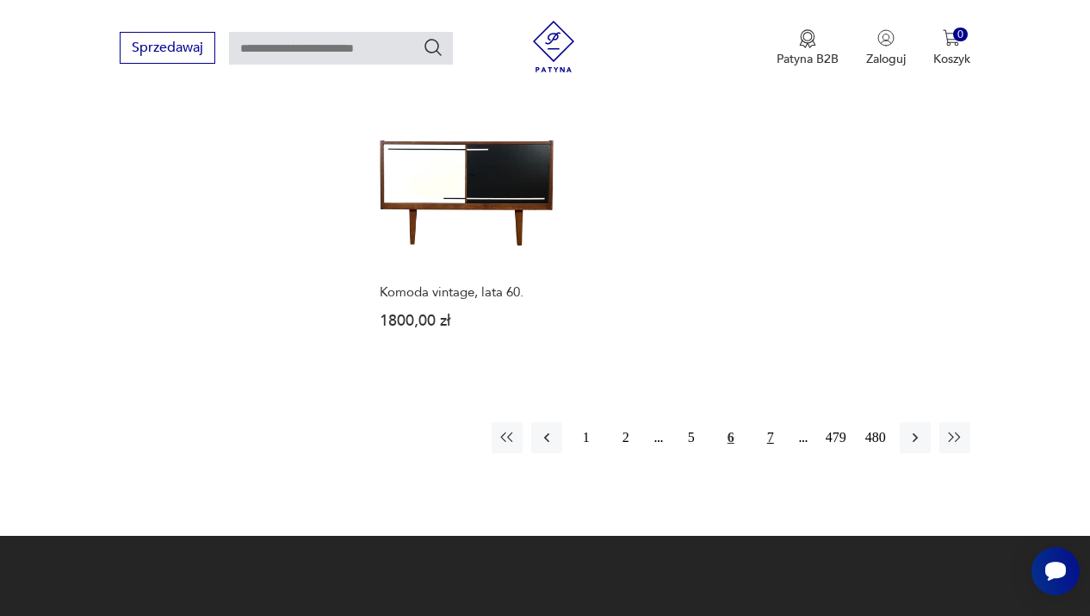
click at [766, 453] on button "7" at bounding box center [770, 437] width 31 height 31
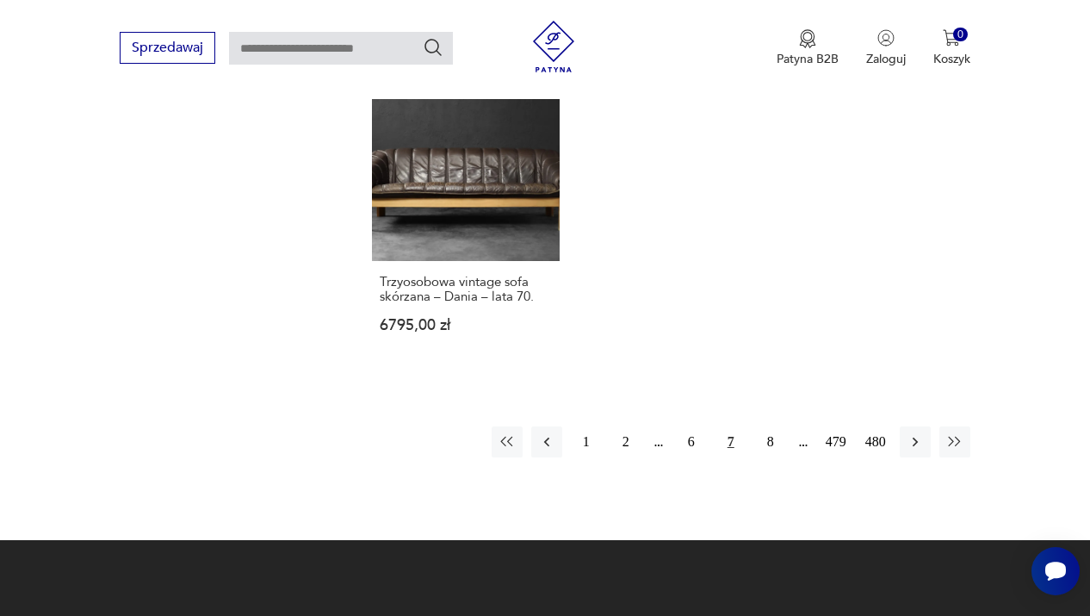
scroll to position [2410, 0]
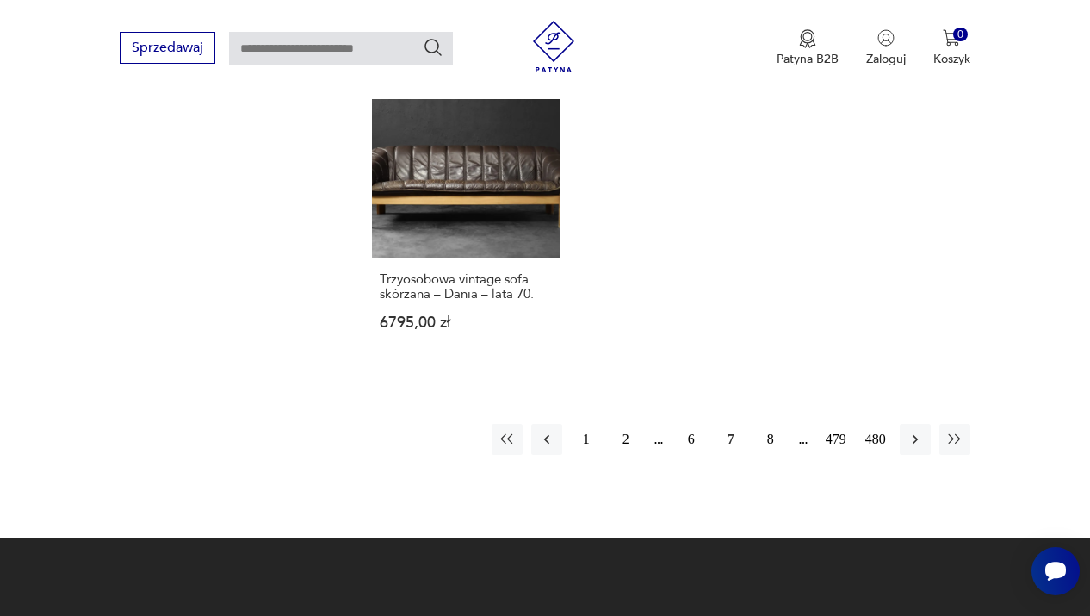
click at [769, 455] on button "8" at bounding box center [770, 439] width 31 height 31
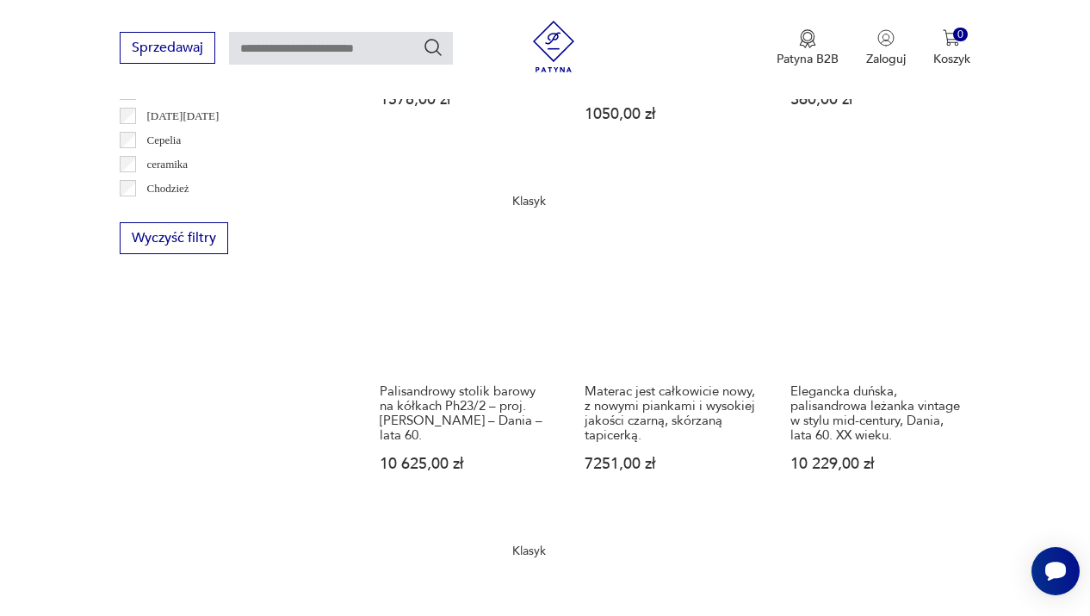
scroll to position [1734, 0]
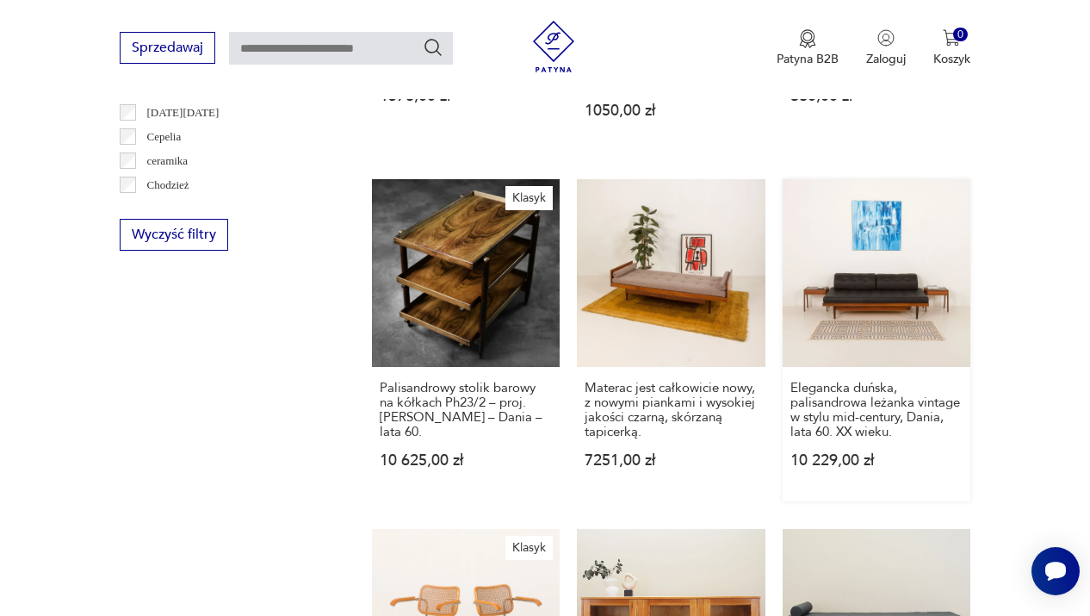
click at [866, 282] on link "Elegancka duńska, palisandrowa leżanka vintage w stylu mid-century, Dania, lata…" at bounding box center [877, 340] width 188 height 322
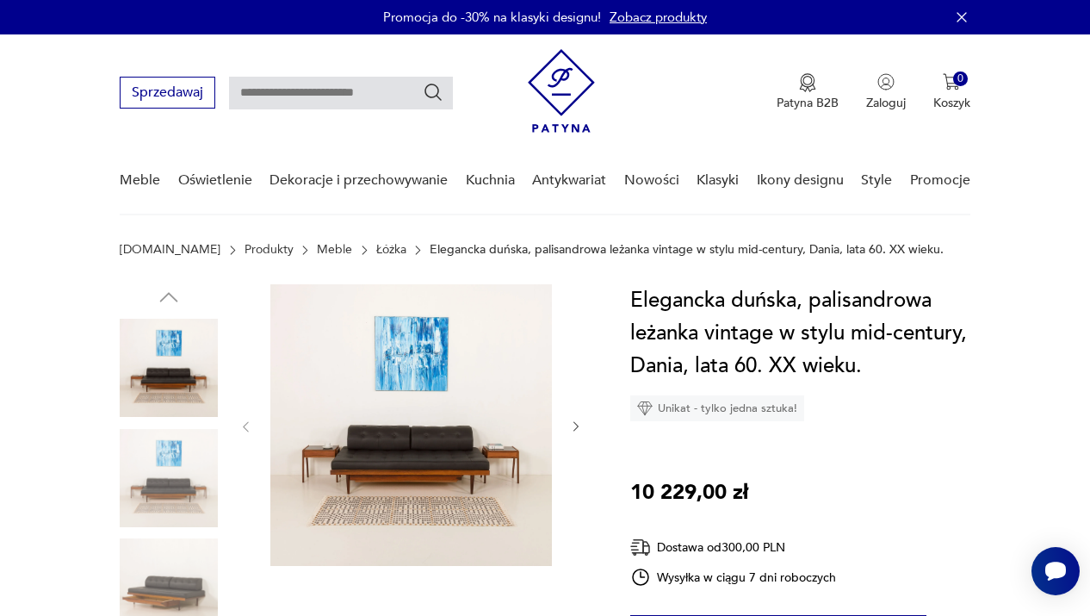
click at [577, 421] on icon "button" at bounding box center [576, 426] width 14 height 14
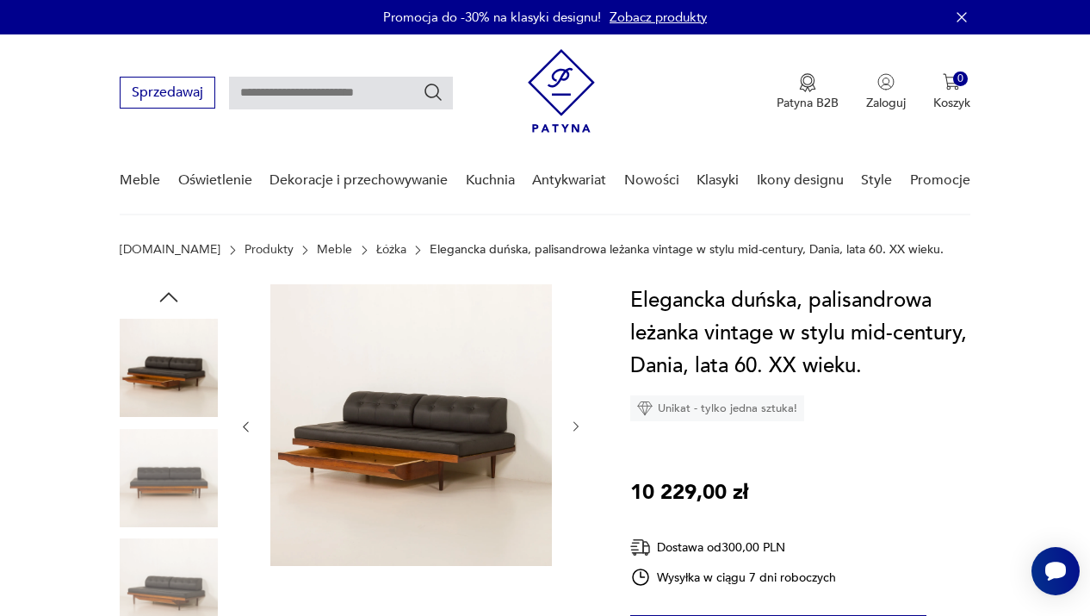
click at [577, 421] on icon "button" at bounding box center [576, 426] width 14 height 14
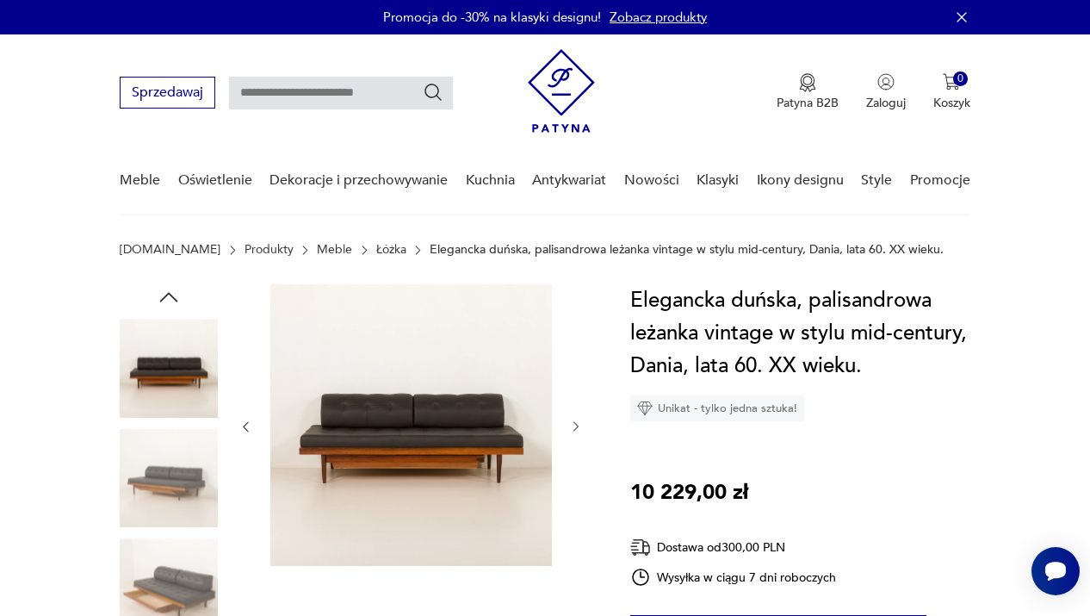
click at [577, 421] on icon "button" at bounding box center [576, 426] width 14 height 14
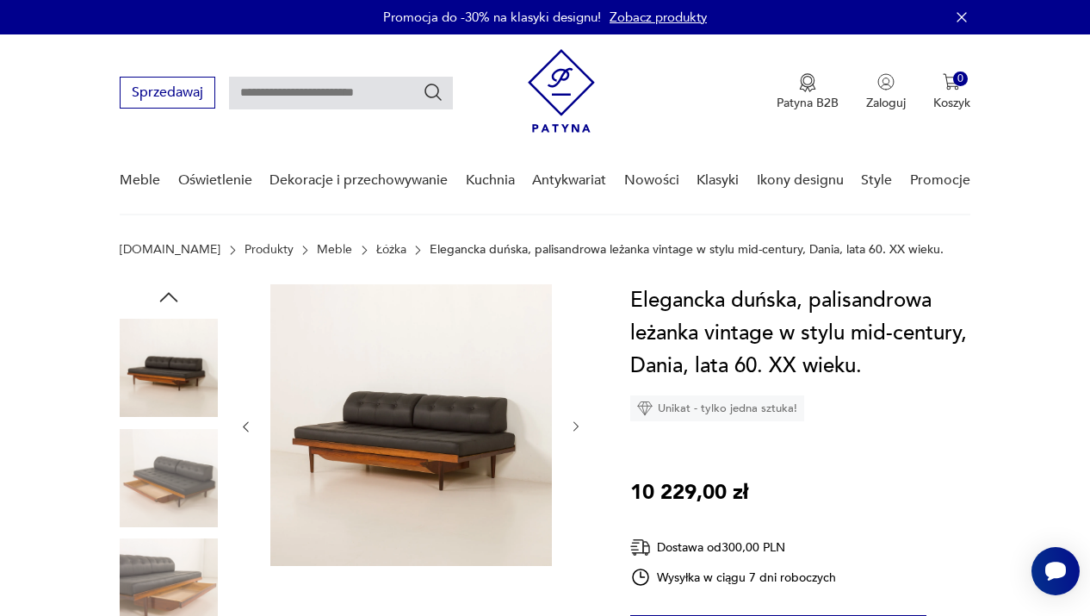
click at [577, 421] on icon "button" at bounding box center [576, 426] width 14 height 14
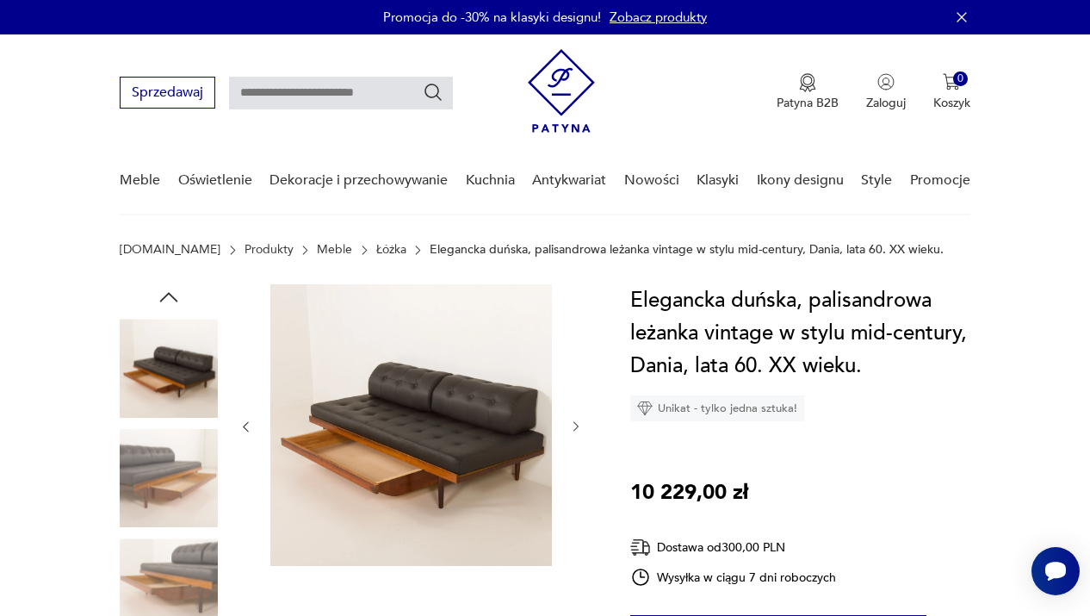
click at [577, 421] on icon "button" at bounding box center [576, 426] width 14 height 14
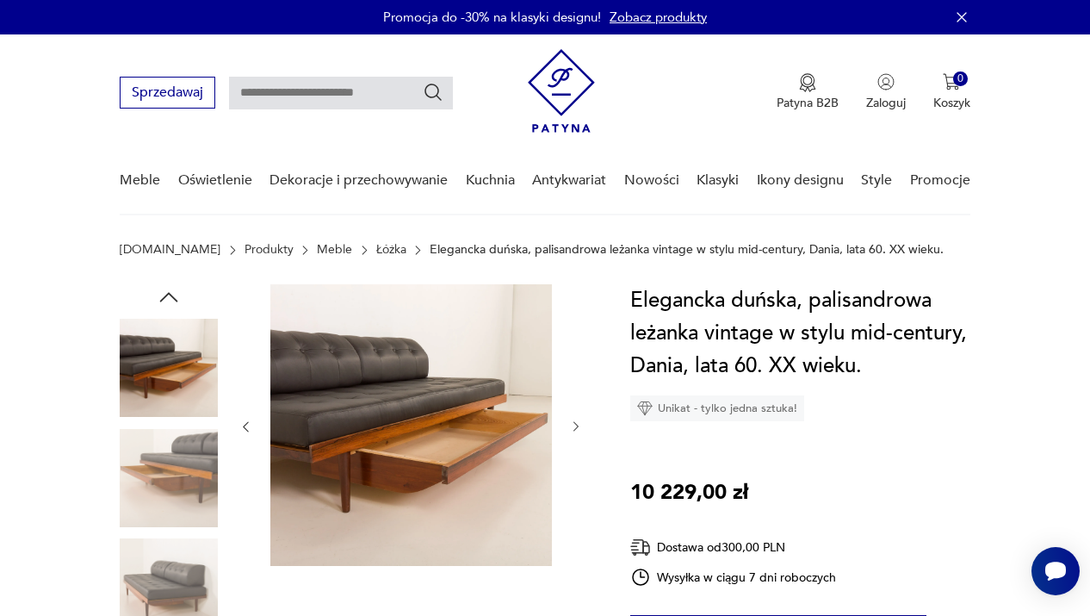
click at [577, 421] on icon "button" at bounding box center [576, 426] width 14 height 14
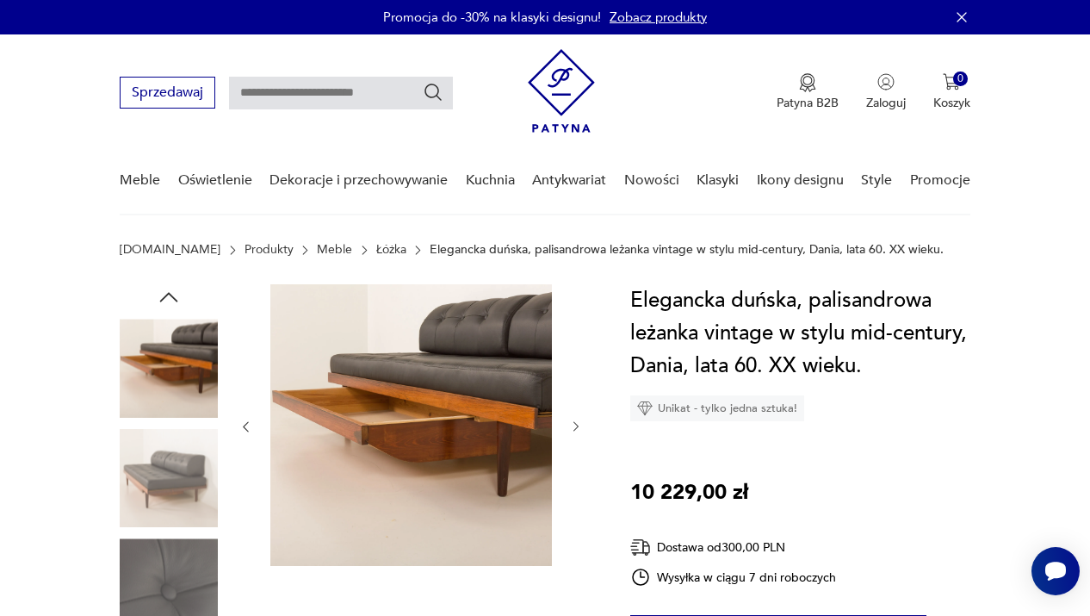
click at [577, 421] on icon "button" at bounding box center [576, 426] width 14 height 14
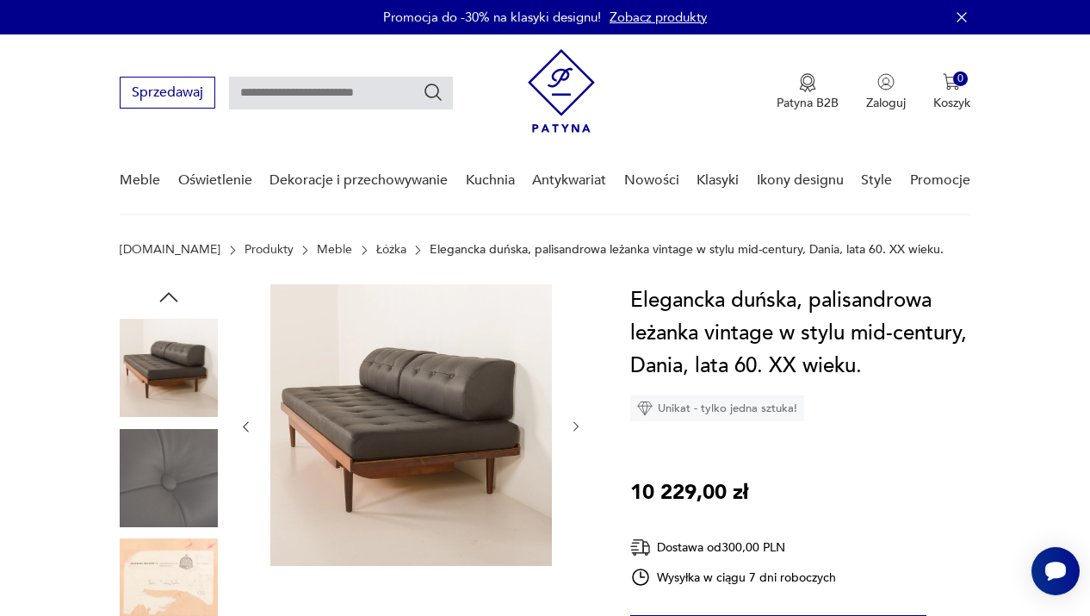
click at [577, 421] on icon "button" at bounding box center [576, 426] width 14 height 14
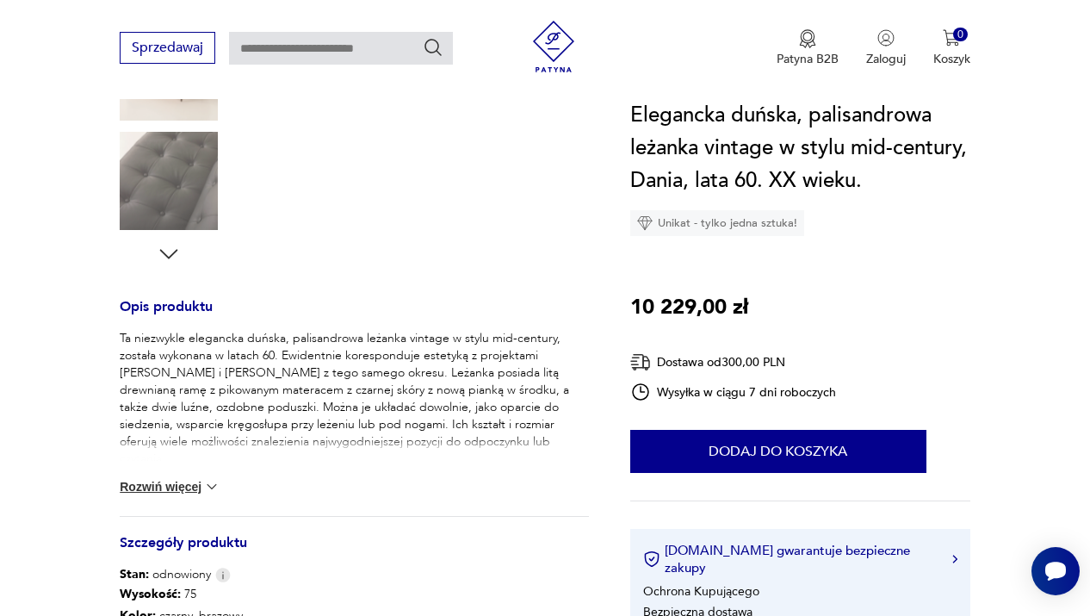
scroll to position [523, 0]
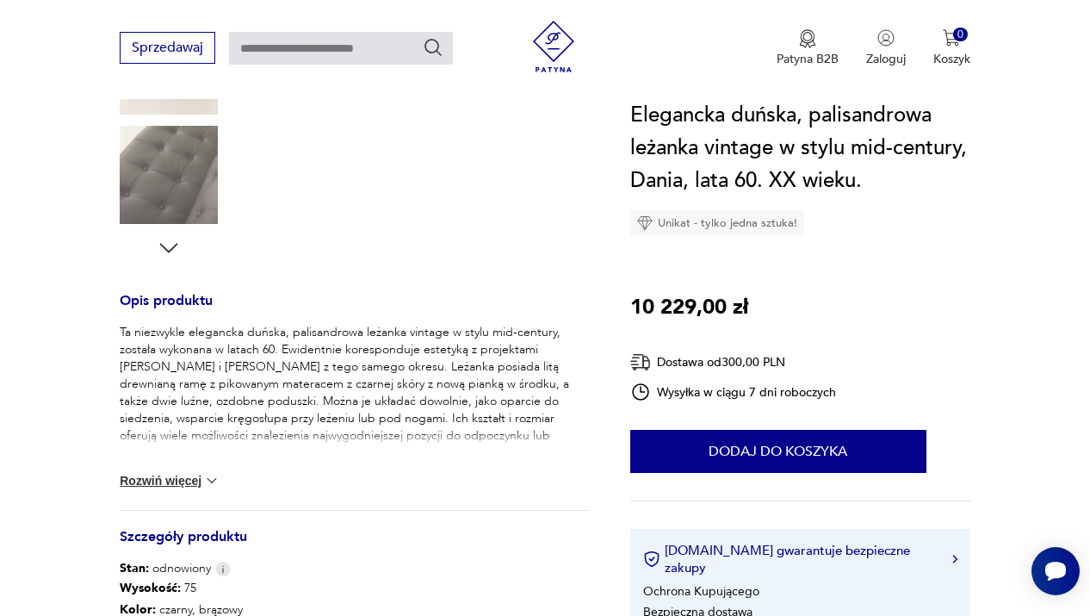
click at [168, 480] on button "Rozwiń więcej" at bounding box center [170, 480] width 100 height 17
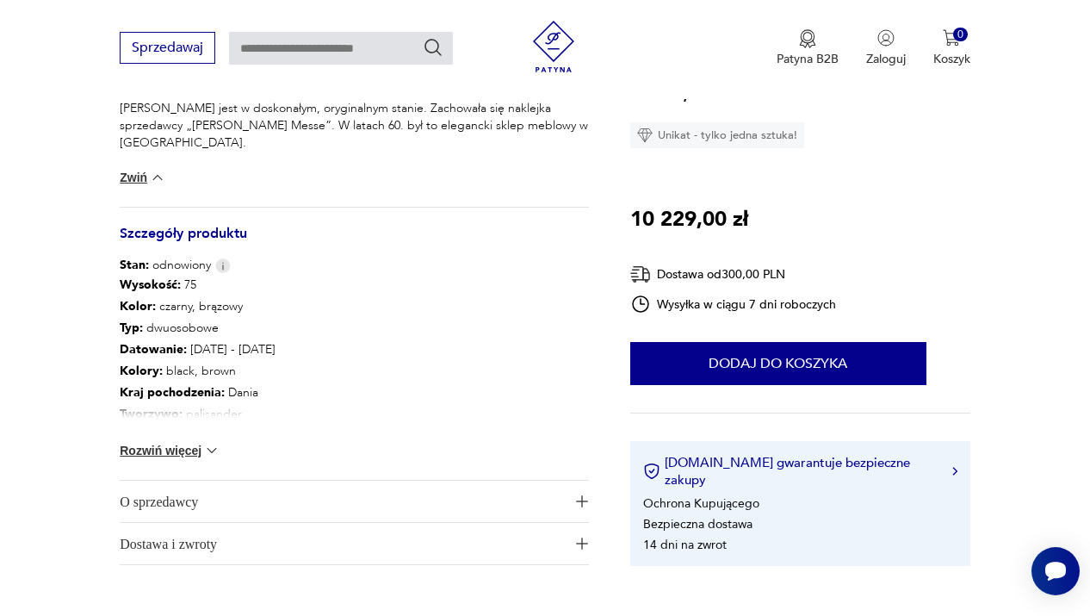
scroll to position [1066, 0]
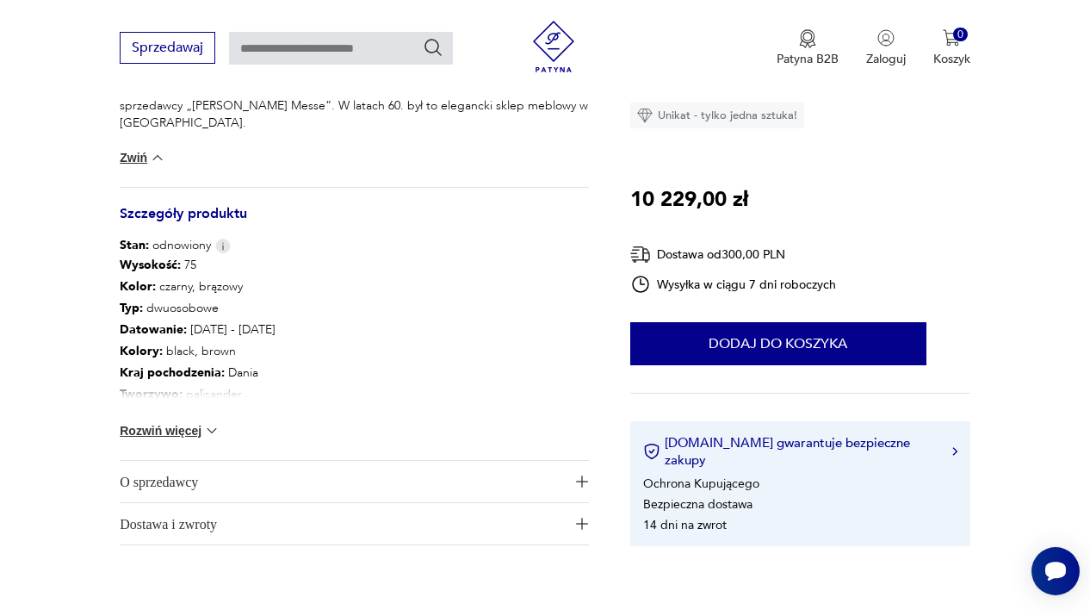
click at [177, 428] on button "Rozwiń więcej" at bounding box center [170, 430] width 100 height 17
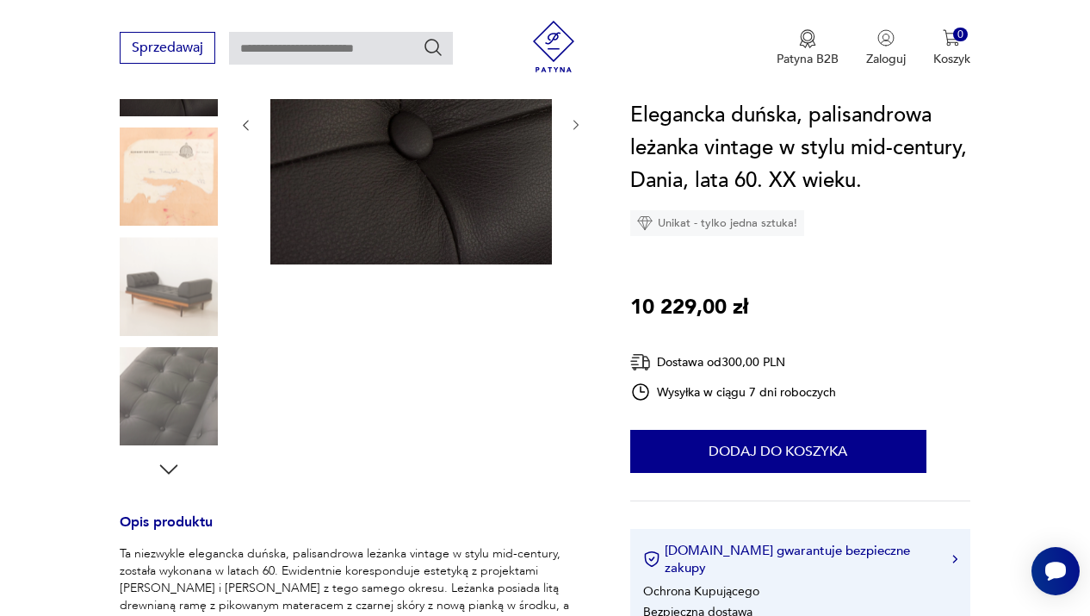
scroll to position [278, 0]
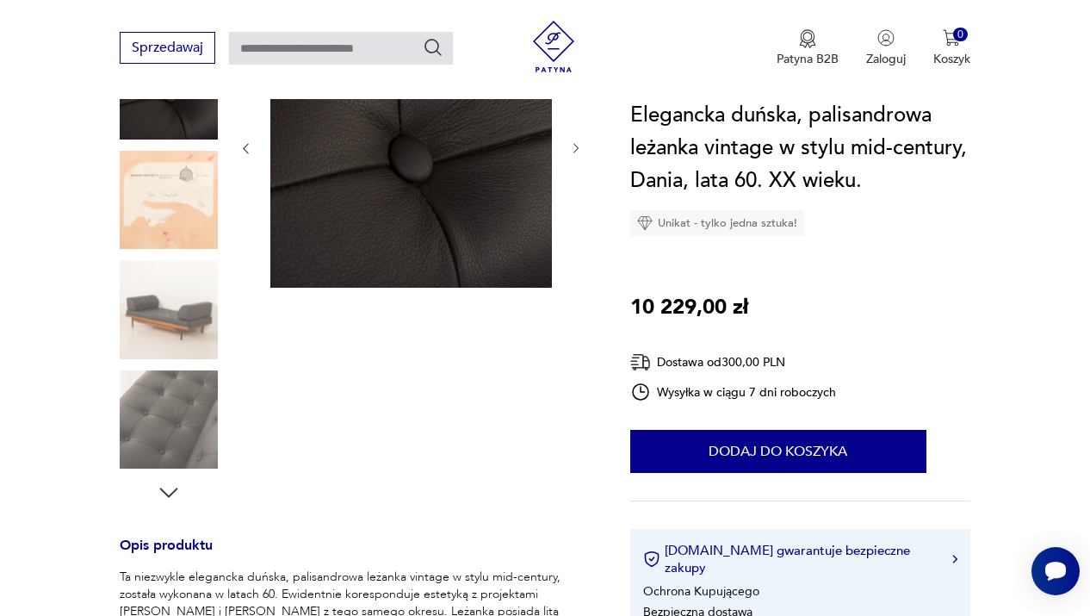
click at [174, 307] on img at bounding box center [169, 309] width 98 height 98
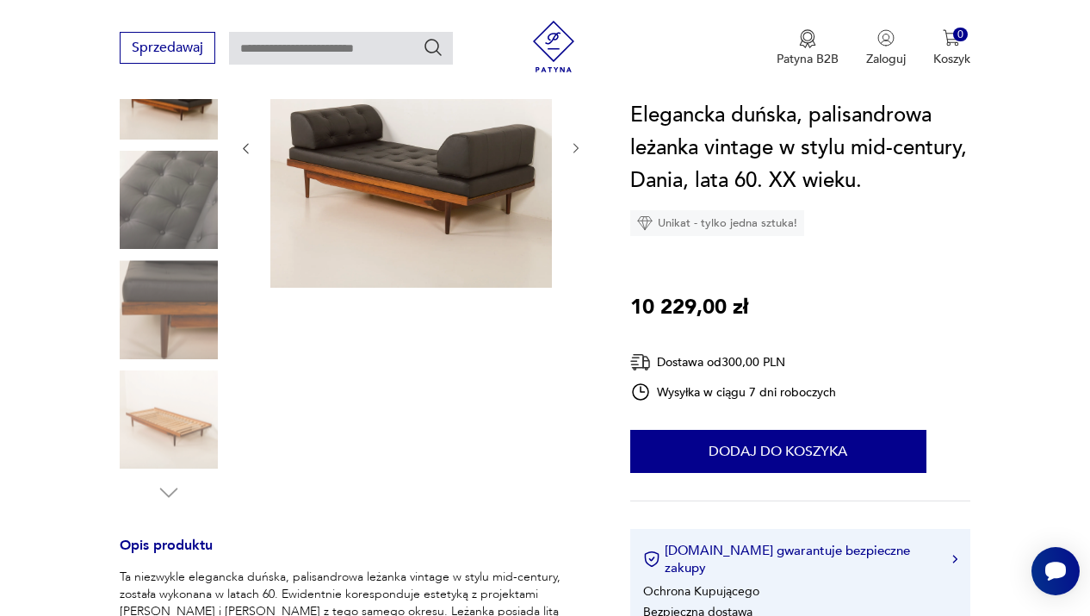
click at [173, 401] on img at bounding box center [169, 419] width 98 height 98
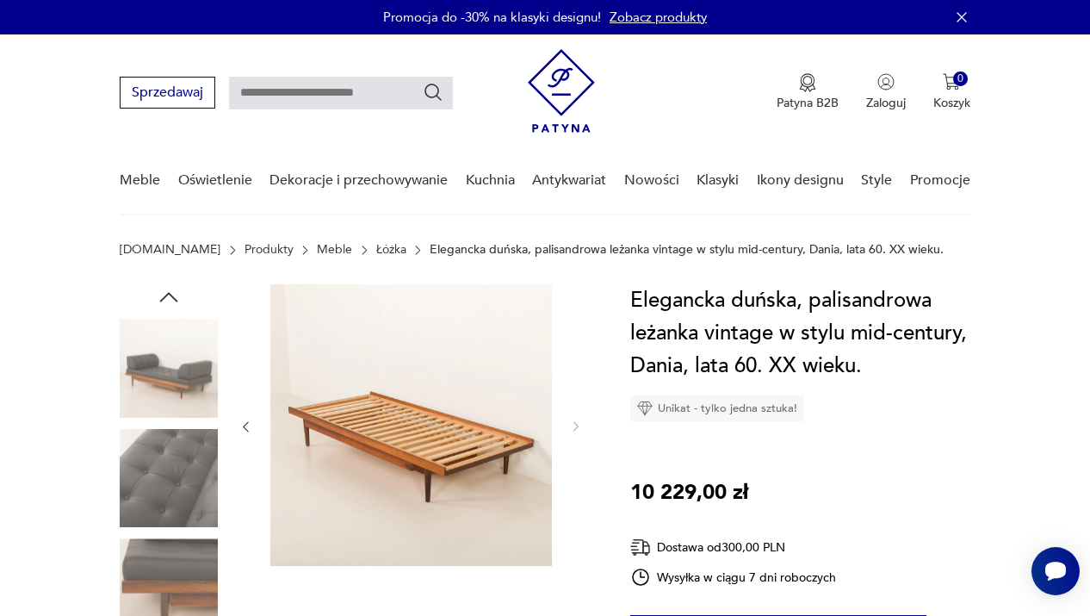
scroll to position [0, 0]
click at [166, 459] on img at bounding box center [169, 478] width 98 height 98
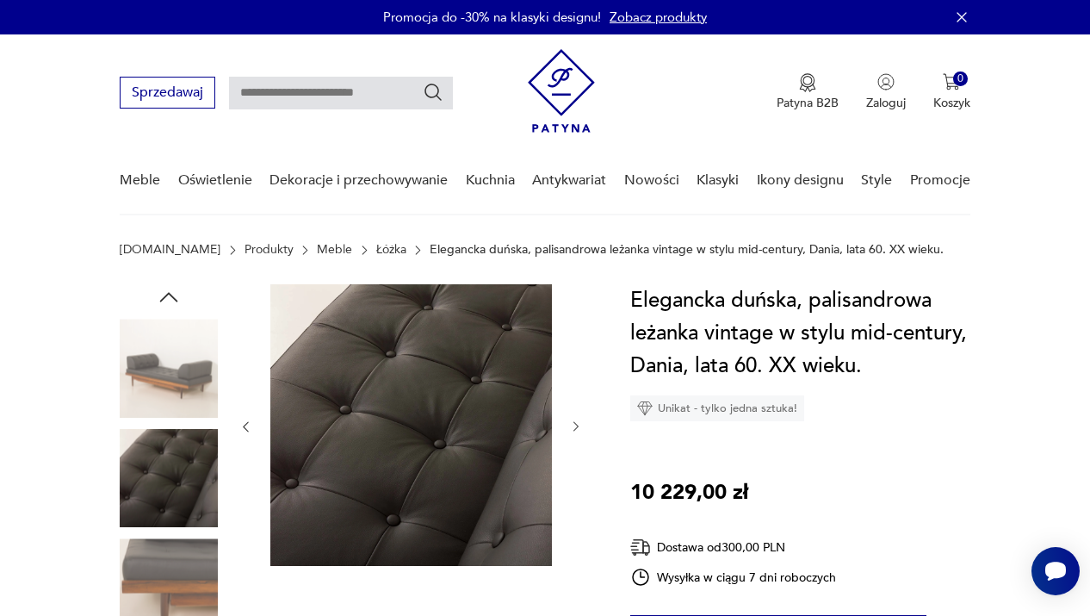
scroll to position [65, 0]
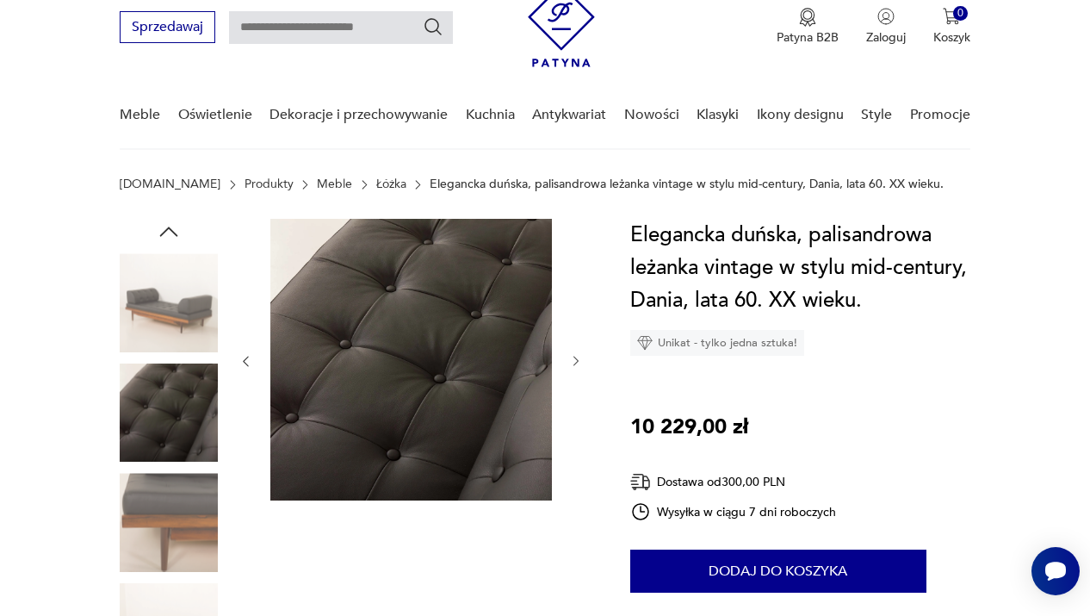
click at [171, 506] on img at bounding box center [169, 522] width 98 height 98
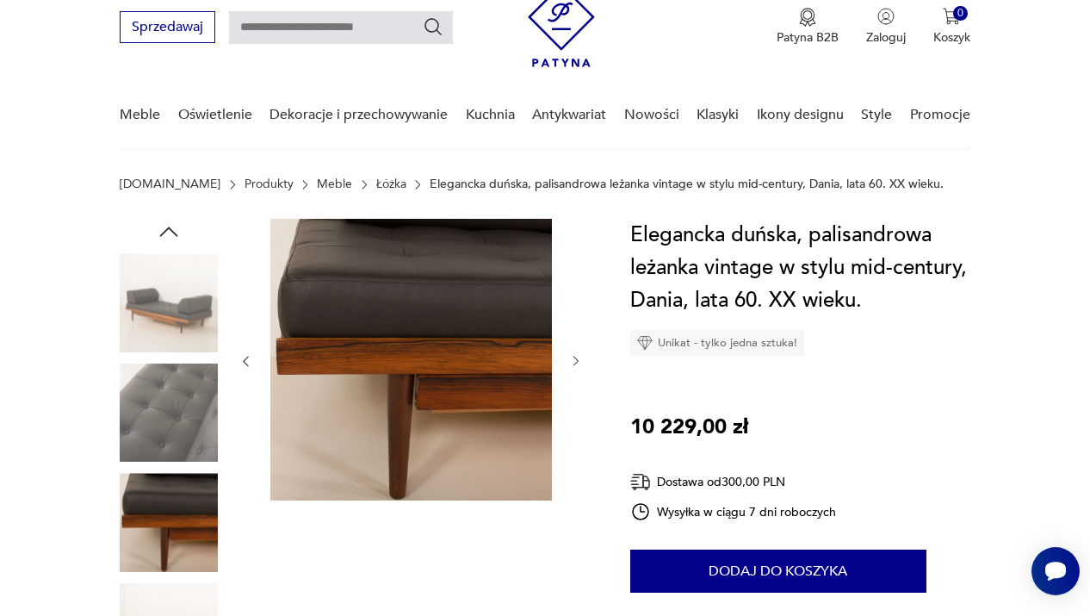
click at [574, 361] on icon "button" at bounding box center [576, 361] width 14 height 14
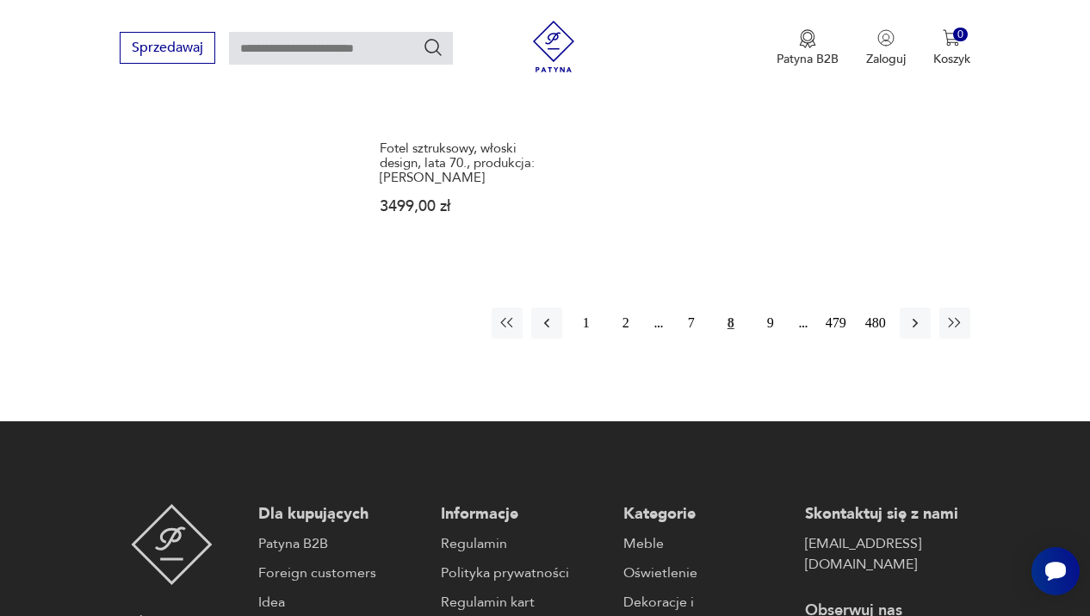
scroll to position [2757, 0]
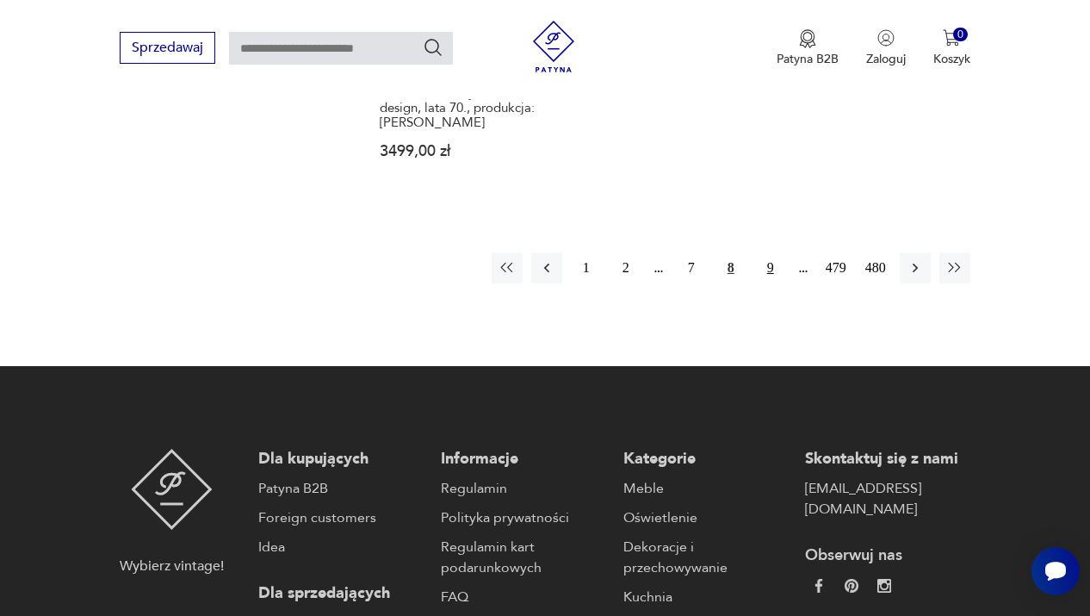
click at [769, 261] on button "9" at bounding box center [770, 267] width 31 height 31
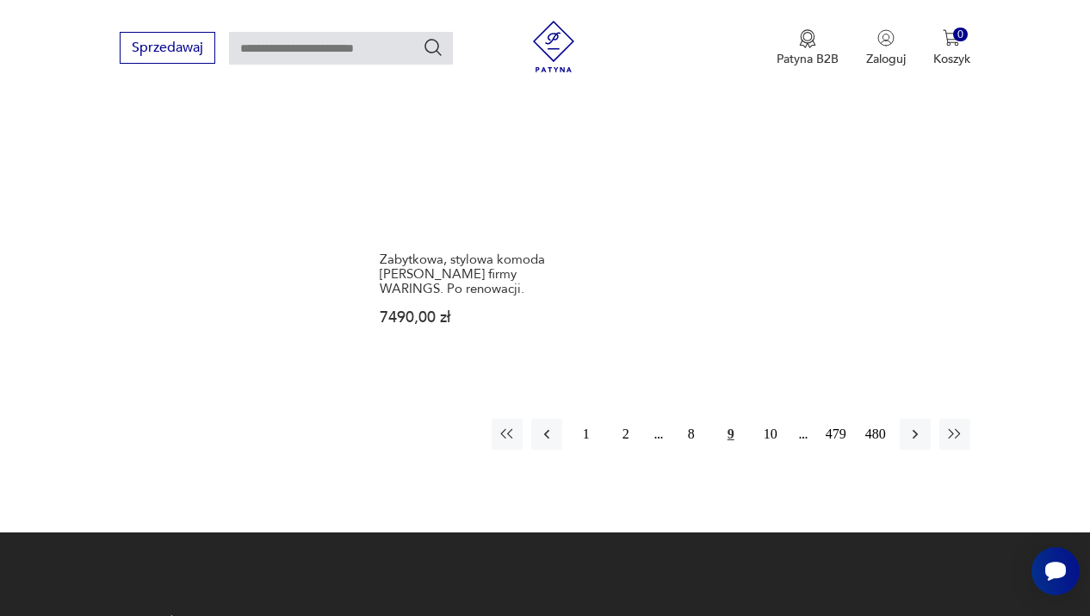
scroll to position [2600, 0]
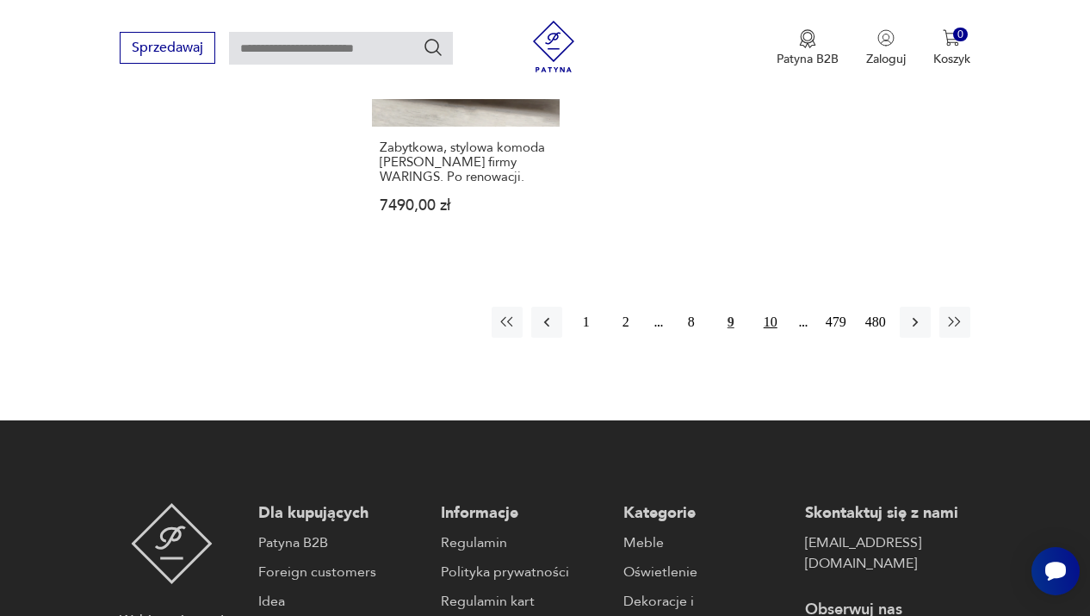
click at [769, 338] on button "10" at bounding box center [770, 322] width 31 height 31
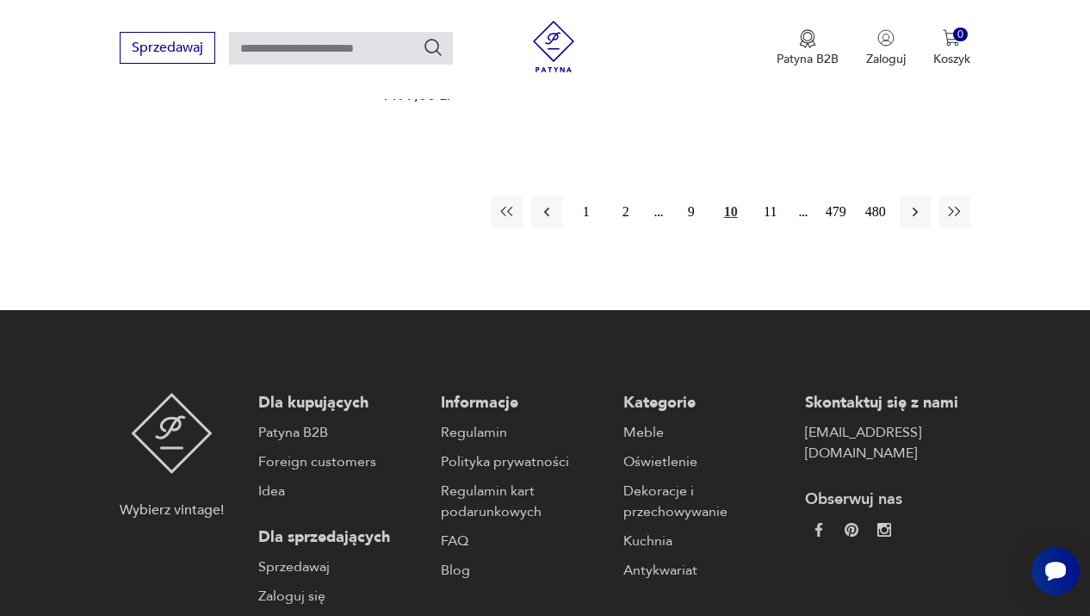
scroll to position [2738, 0]
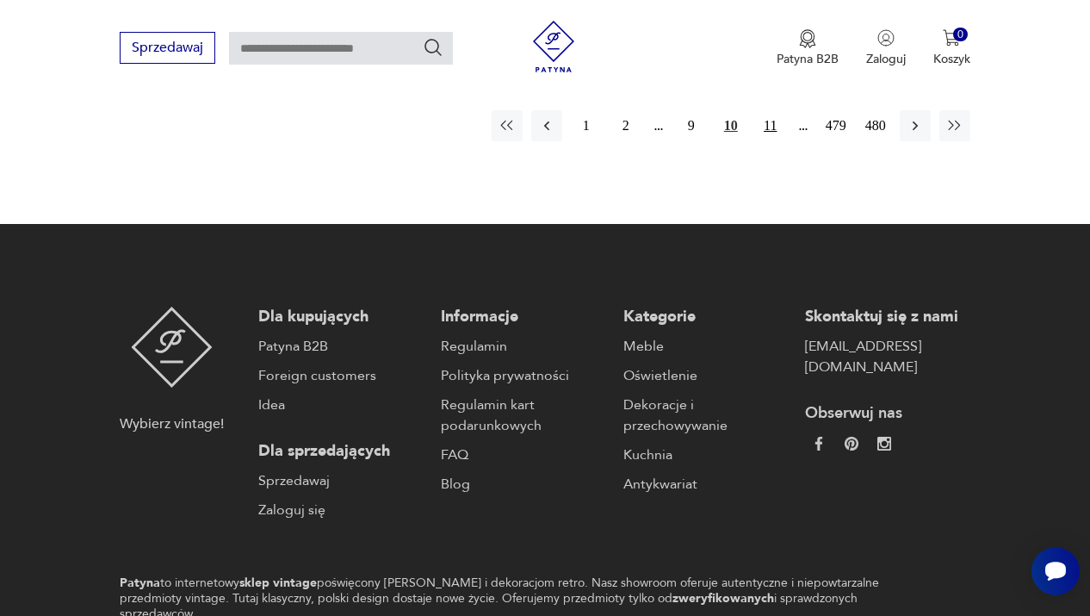
click at [767, 141] on button "11" at bounding box center [770, 125] width 31 height 31
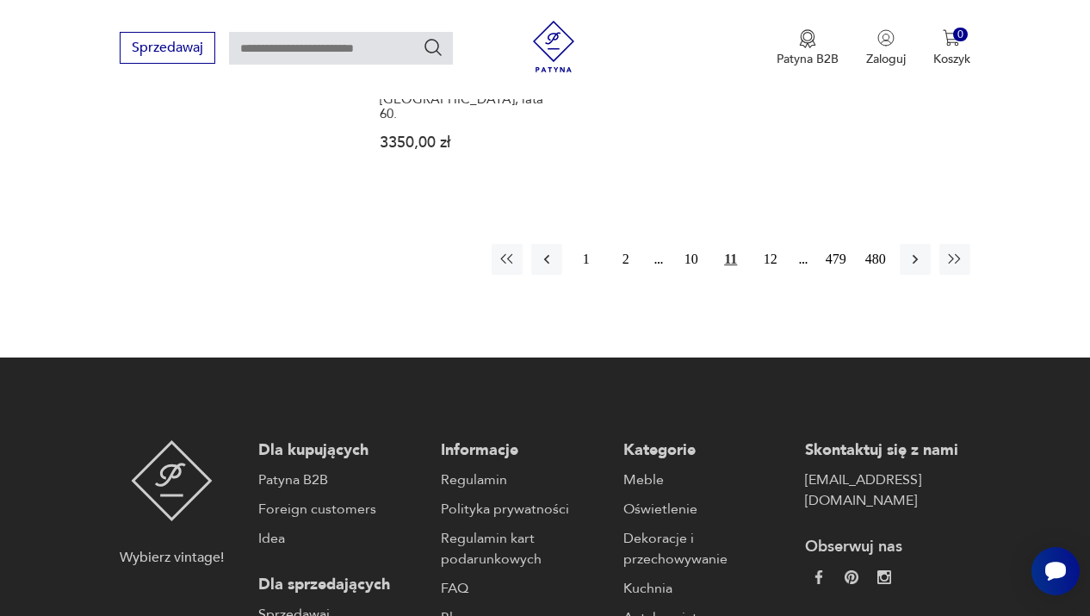
scroll to position [2652, 0]
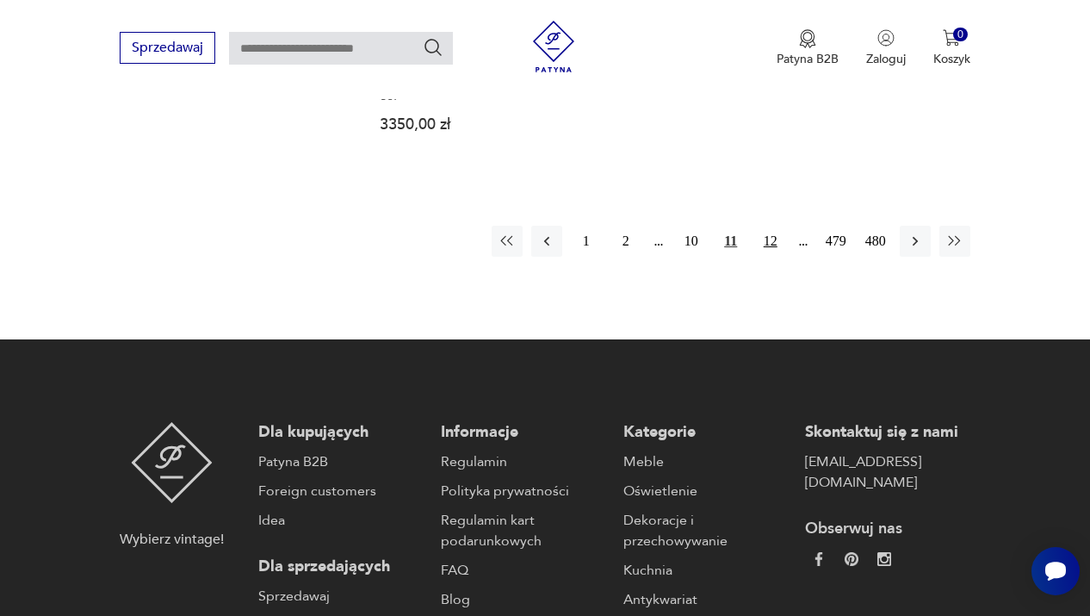
click at [777, 257] on button "12" at bounding box center [770, 241] width 31 height 31
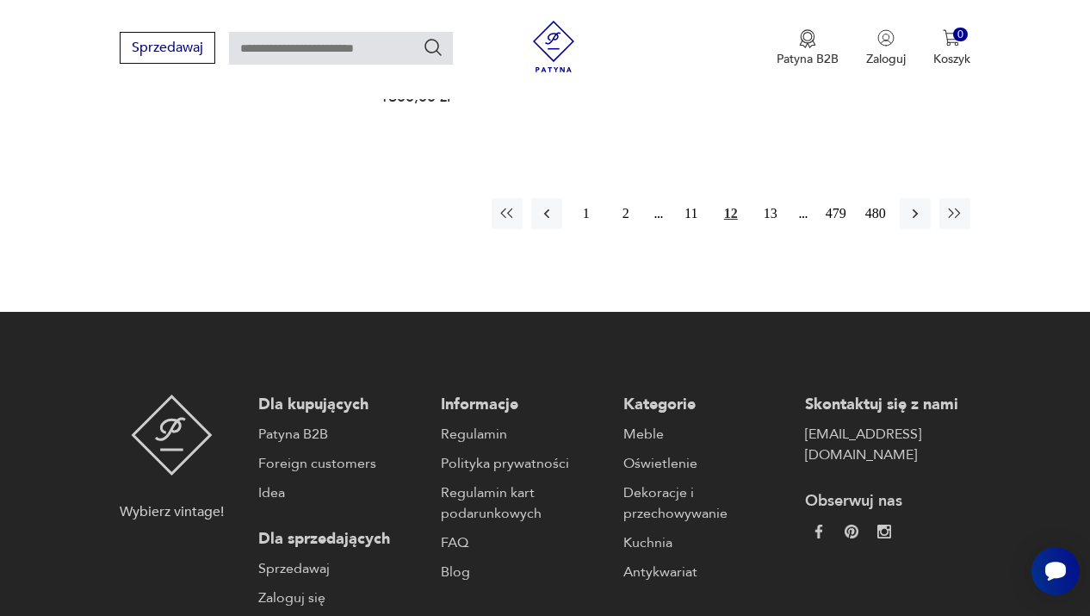
scroll to position [2792, 0]
